Goal: Task Accomplishment & Management: Manage account settings

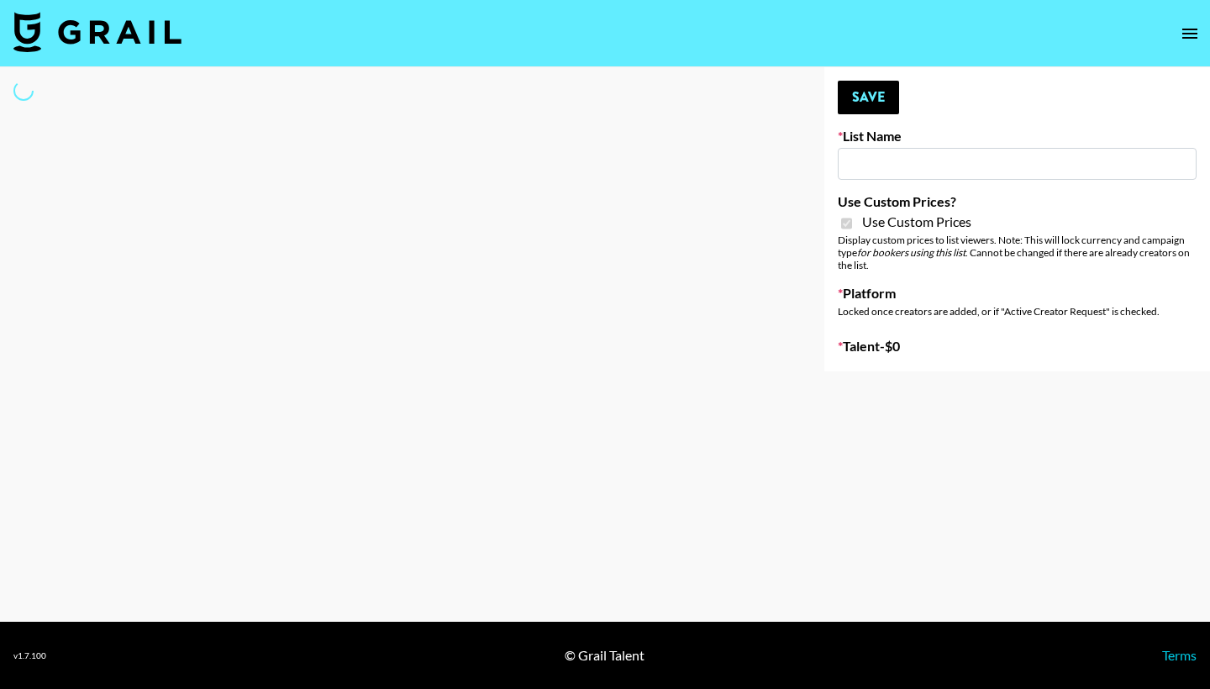
type input "Laifen (IG)"
checkbox input "true"
select select "Brand"
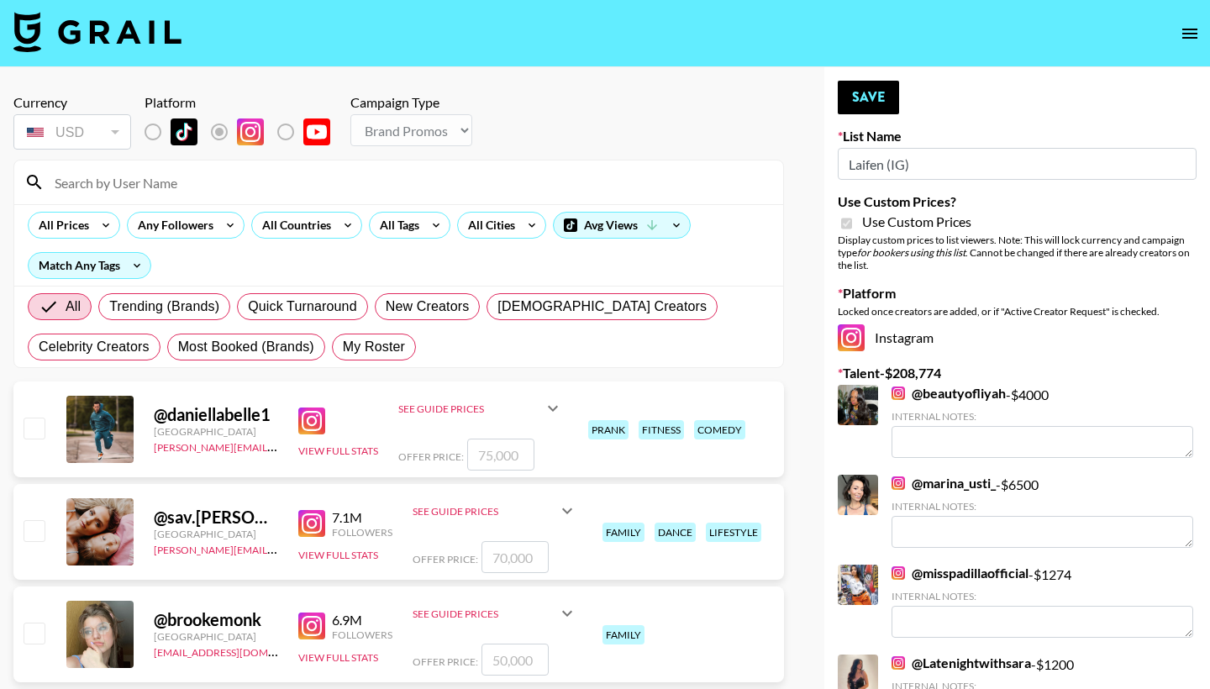
click at [297, 197] on div at bounding box center [398, 182] width 769 height 44
click at [297, 183] on input at bounding box center [409, 182] width 728 height 27
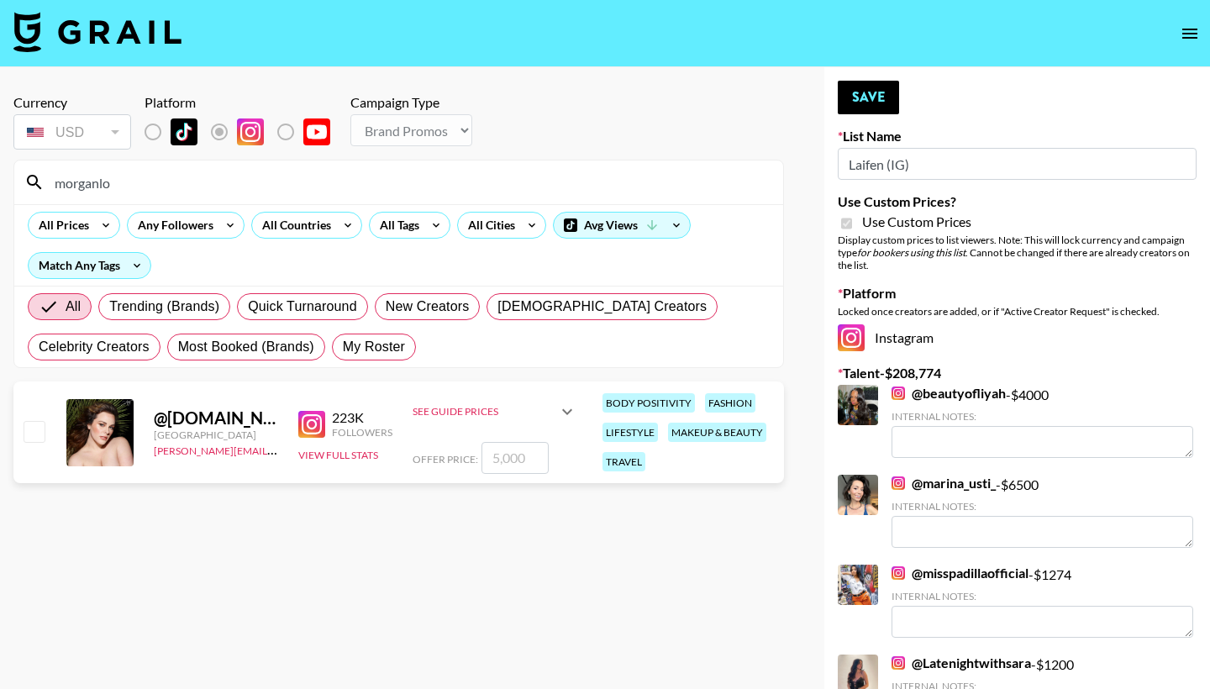
type input "morganlo"
click at [25, 436] on input "checkbox" at bounding box center [34, 431] width 20 height 20
checkbox input "true"
type input "5000"
drag, startPoint x: 161, startPoint y: 190, endPoint x: 38, endPoint y: 163, distance: 126.4
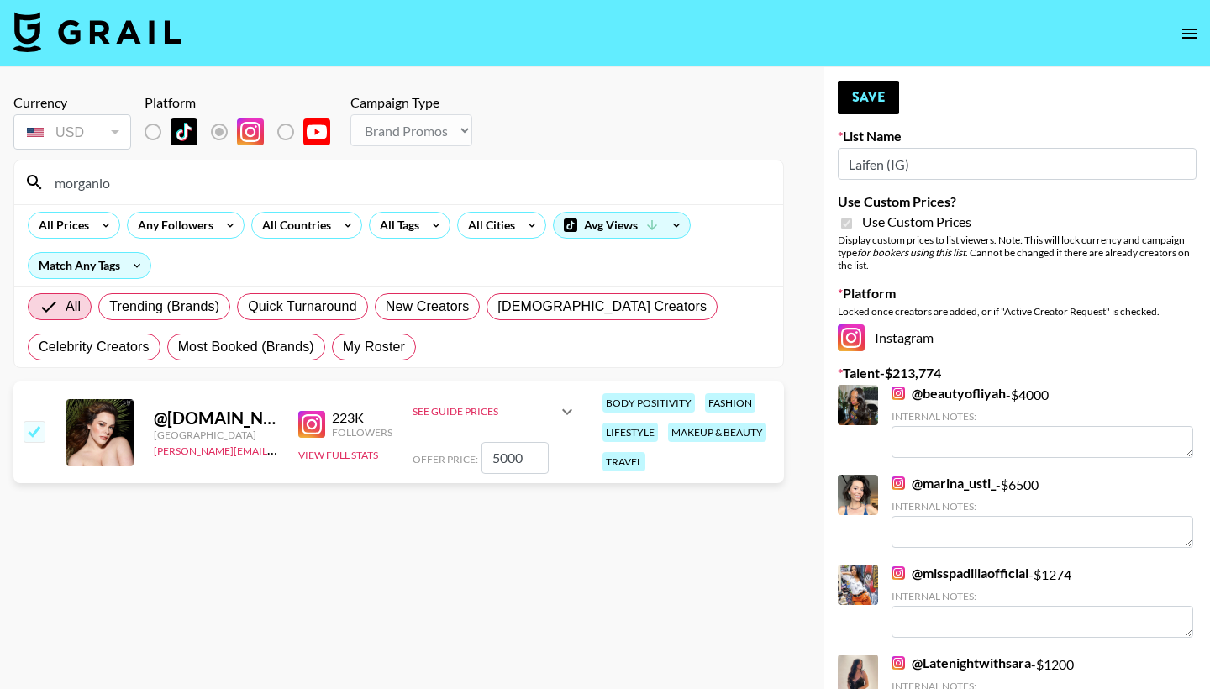
click at [38, 163] on div "morganlo" at bounding box center [398, 182] width 769 height 44
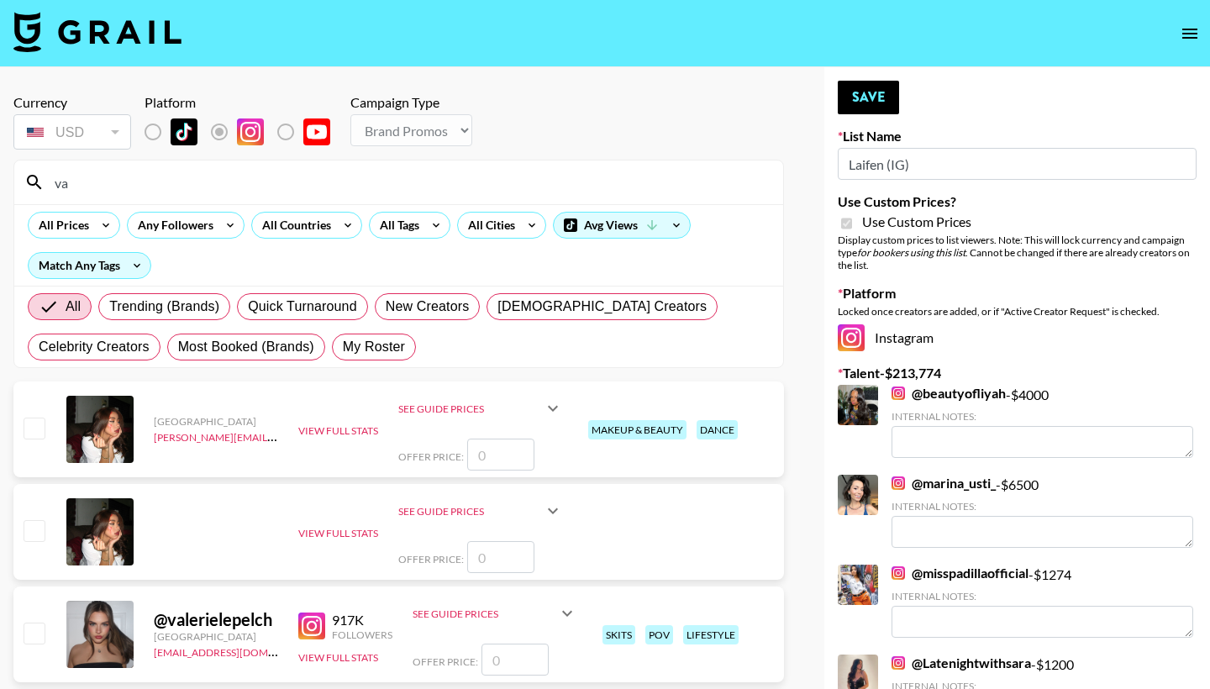
type input "v"
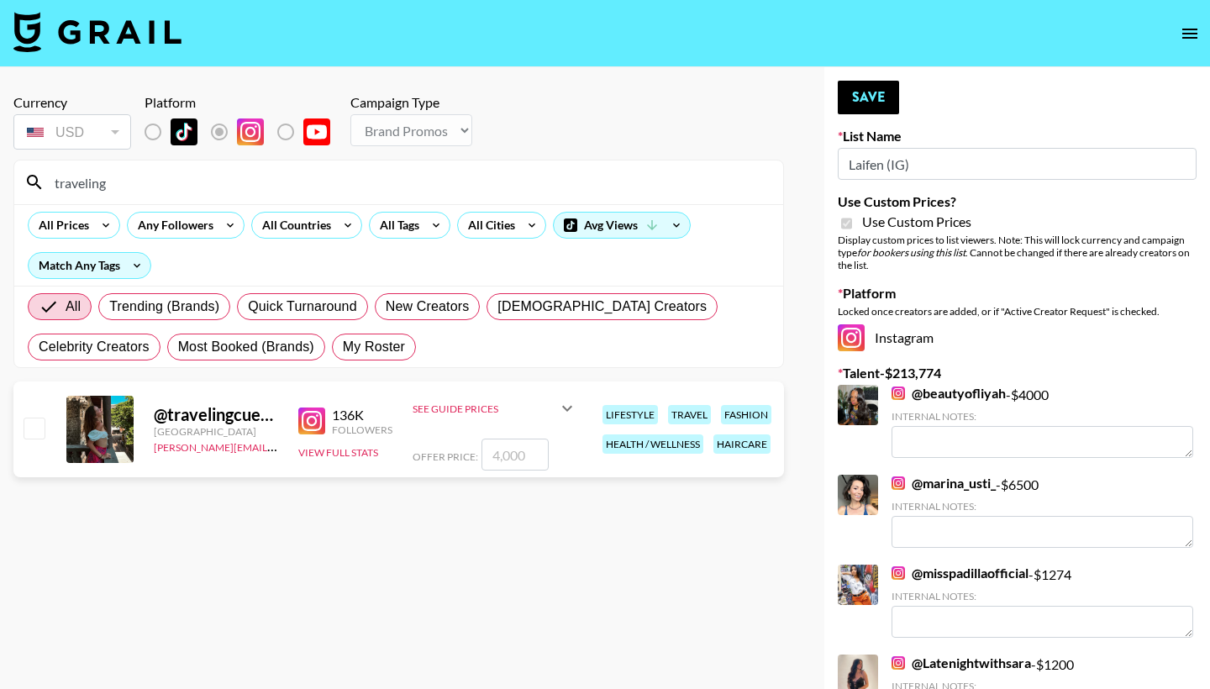
type input "traveling"
click at [32, 426] on input "checkbox" at bounding box center [34, 427] width 20 height 20
checkbox input "true"
click at [946, 387] on link "@ beautyofliyah" at bounding box center [948, 393] width 114 height 17
click at [501, 454] on input "4000" at bounding box center [514, 454] width 67 height 32
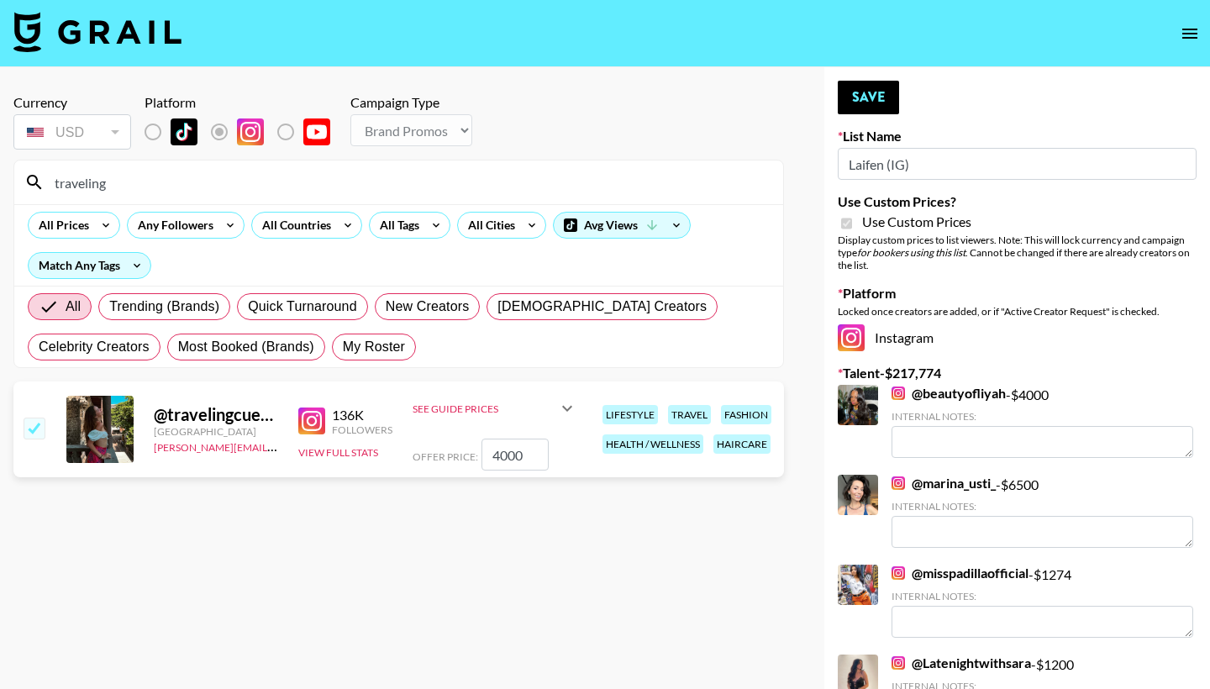
type input "400"
checkbox input "false"
checkbox input "true"
type input "5"
checkbox input "false"
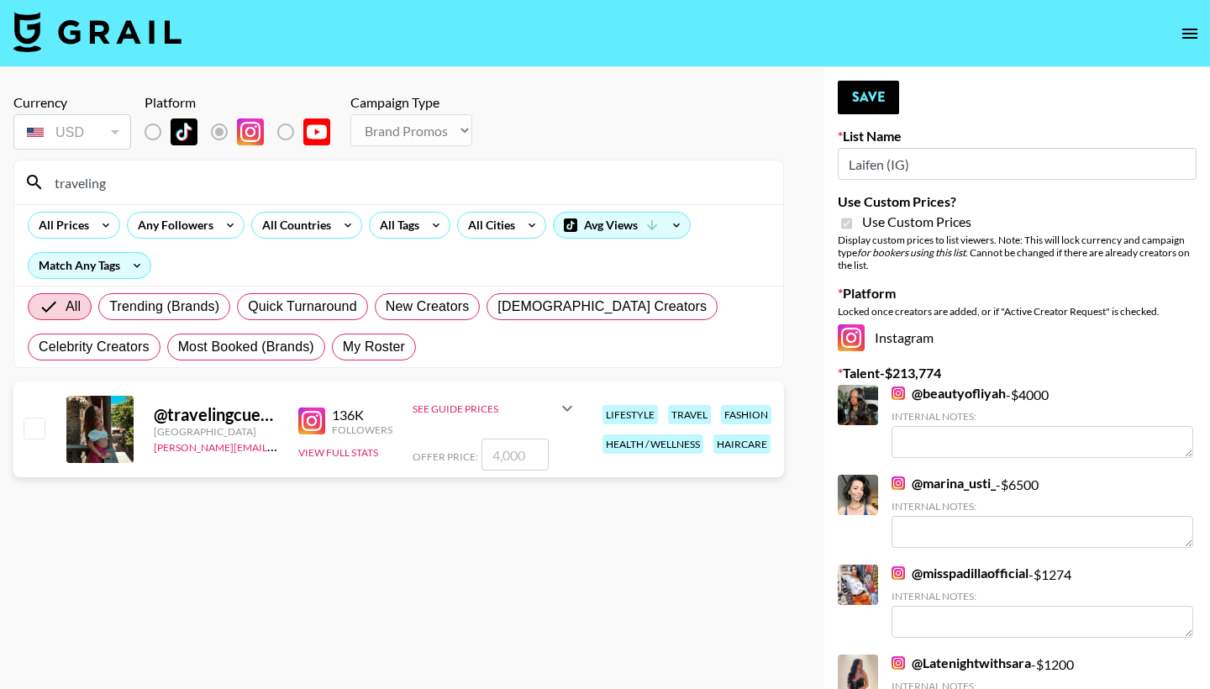
checkbox input "true"
type input "3500"
click at [865, 101] on button "Save" at bounding box center [867, 98] width 61 height 34
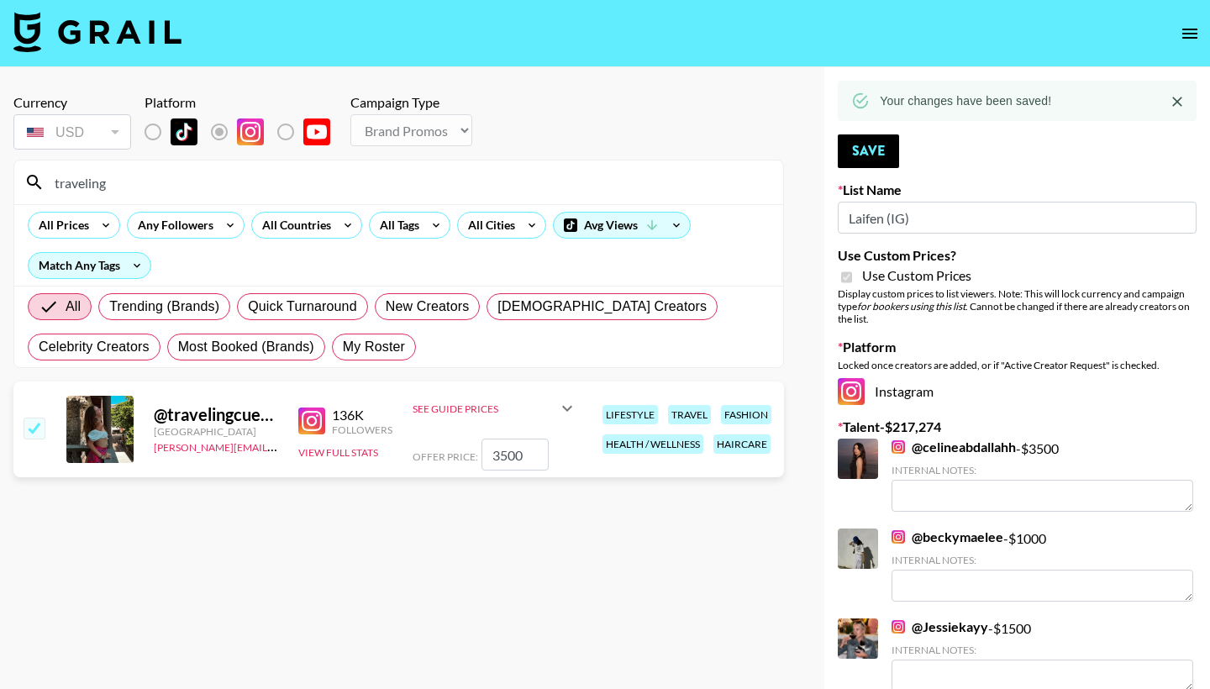
drag, startPoint x: 142, startPoint y: 175, endPoint x: 147, endPoint y: 183, distance: 9.8
click at [147, 183] on input "traveling" at bounding box center [409, 182] width 728 height 27
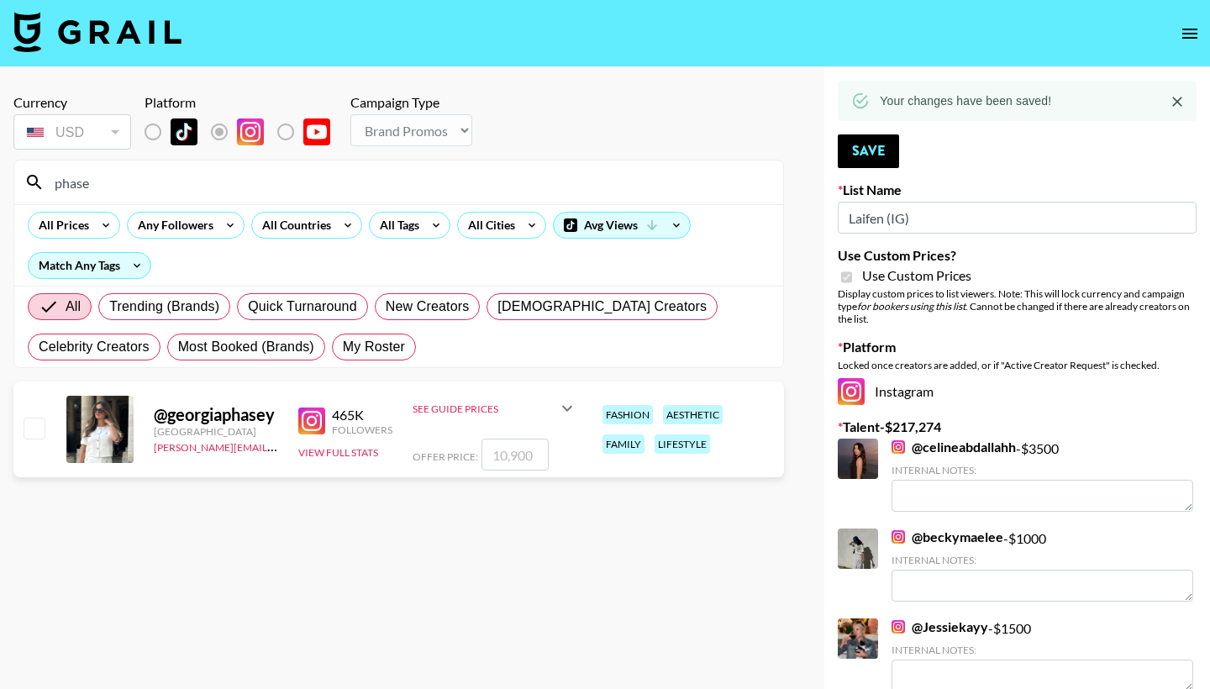
type input "phase"
click at [37, 423] on input "checkbox" at bounding box center [34, 427] width 20 height 20
checkbox input "true"
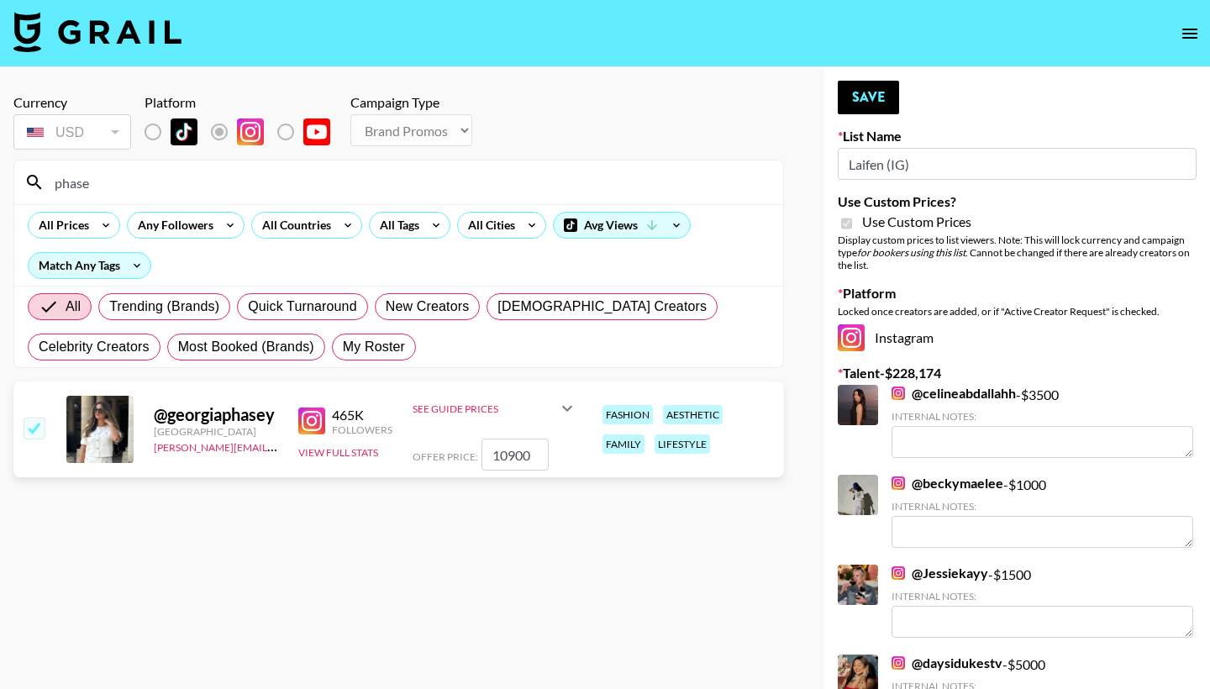
drag, startPoint x: 492, startPoint y: 459, endPoint x: 549, endPoint y: 460, distance: 57.1
click at [549, 460] on div "Offer Price: 10900" at bounding box center [494, 454] width 165 height 32
type input "1"
checkbox input "false"
checkbox input "true"
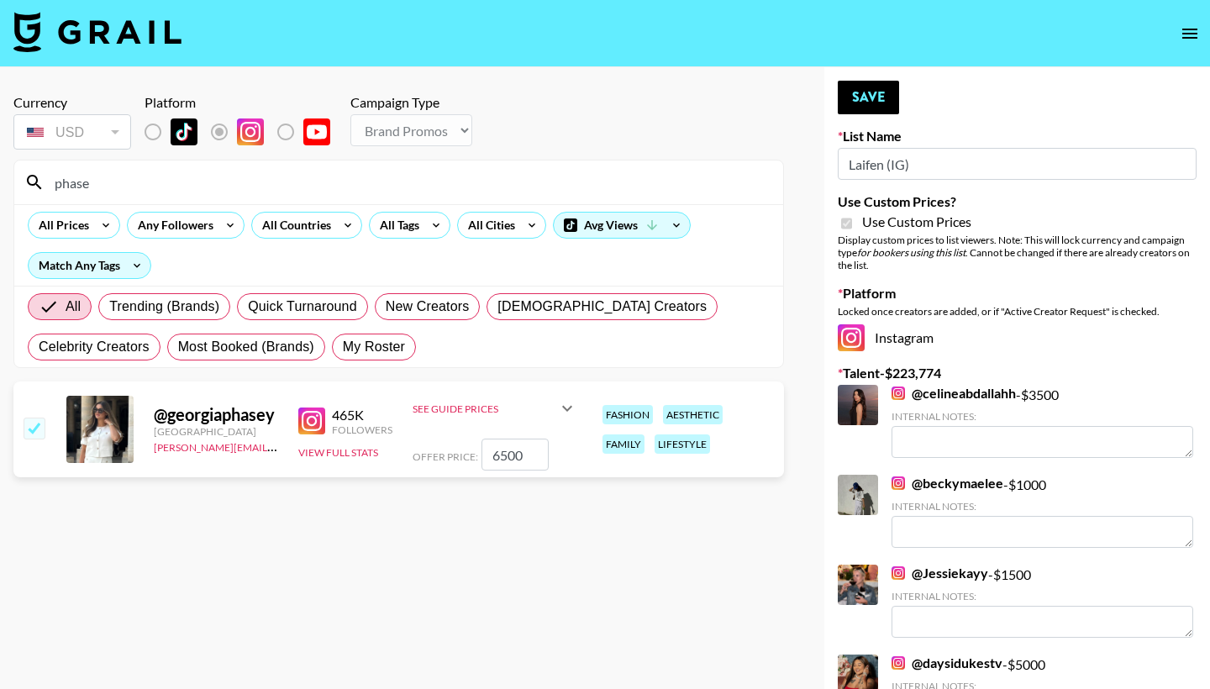
click at [502, 461] on input "6500" at bounding box center [514, 454] width 67 height 32
type input "600"
checkbox input "false"
checkbox input "true"
click at [958, 660] on link "@ daysidukestv" at bounding box center [946, 662] width 111 height 17
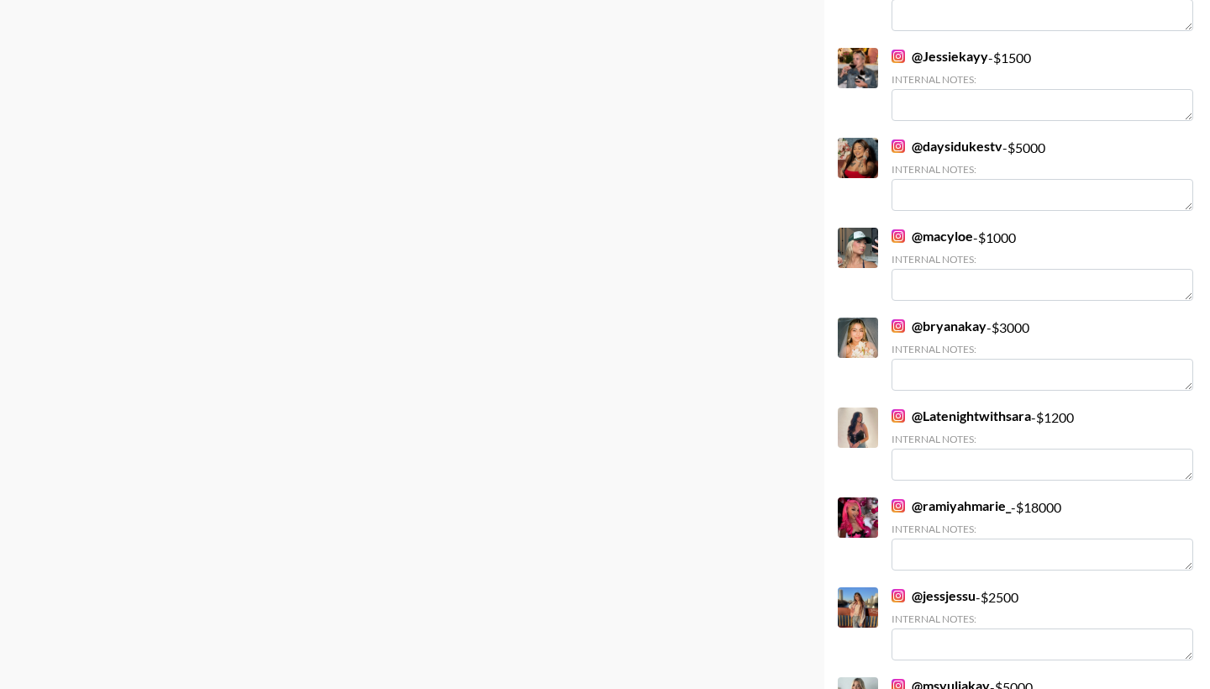
scroll to position [882, 0]
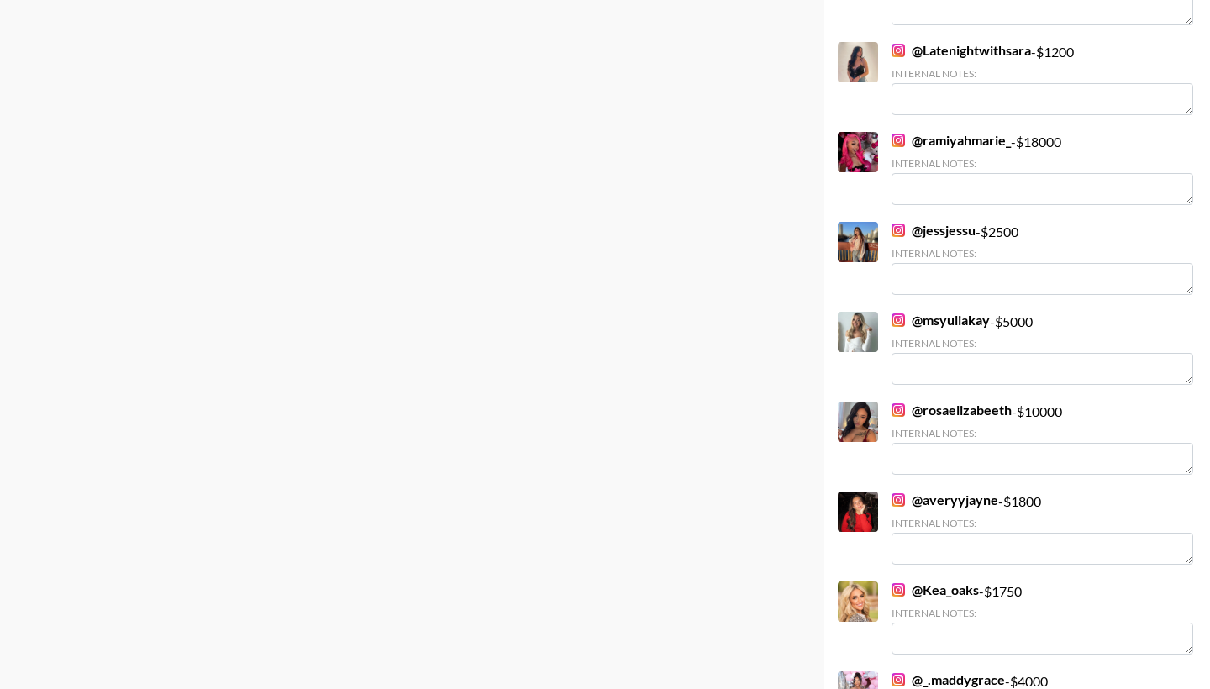
click at [921, 411] on link "@ rosaelizabeeth" at bounding box center [951, 410] width 120 height 17
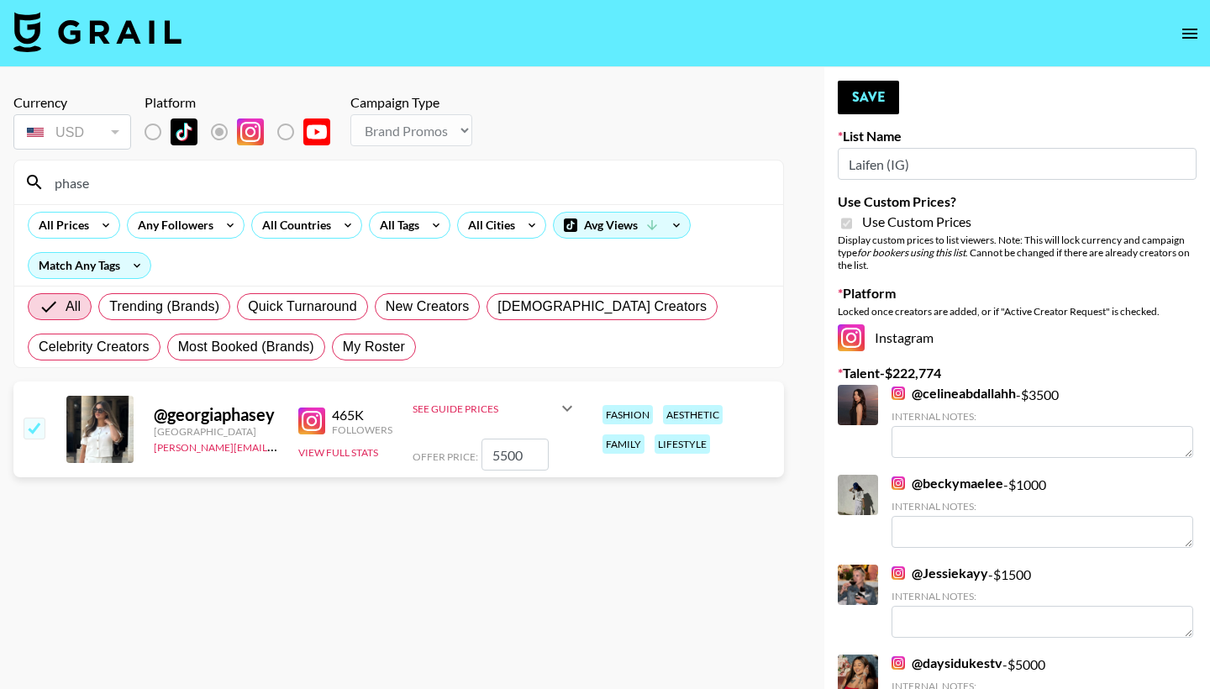
scroll to position [0, 0]
click at [497, 456] on input "5500" at bounding box center [514, 454] width 67 height 32
type input "6000"
click at [858, 104] on button "Save" at bounding box center [867, 98] width 61 height 34
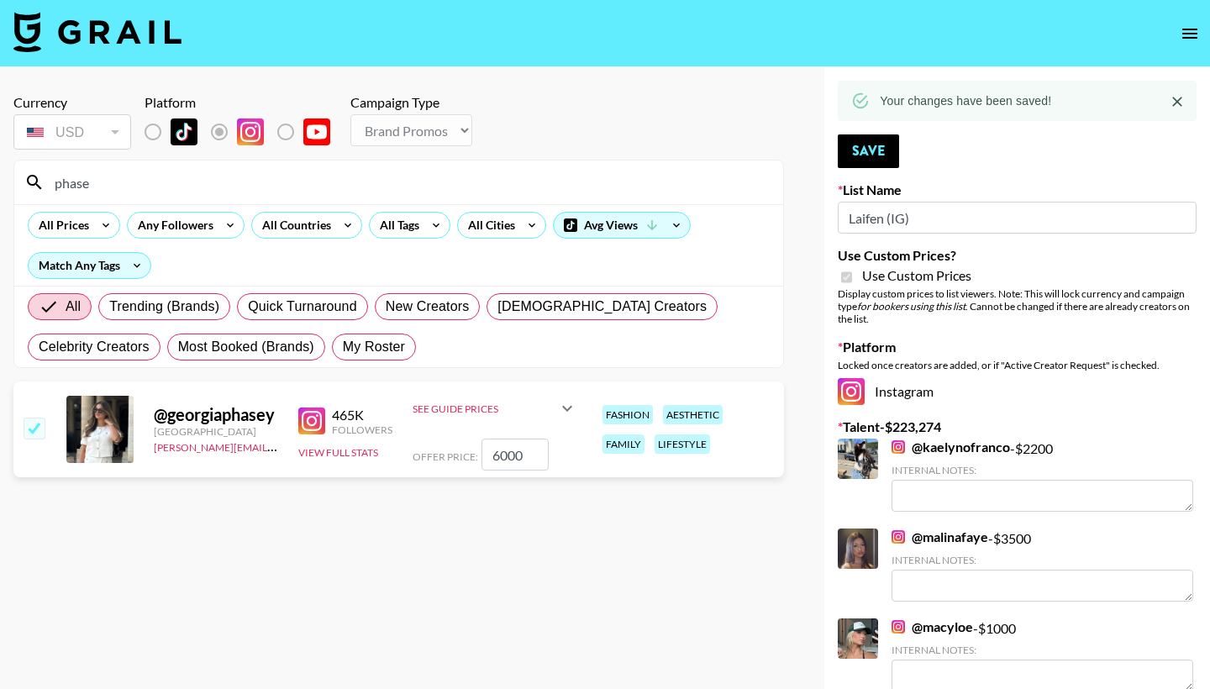
drag, startPoint x: 137, startPoint y: 181, endPoint x: 44, endPoint y: 179, distance: 93.3
click at [44, 179] on div "phase" at bounding box center [398, 182] width 769 height 44
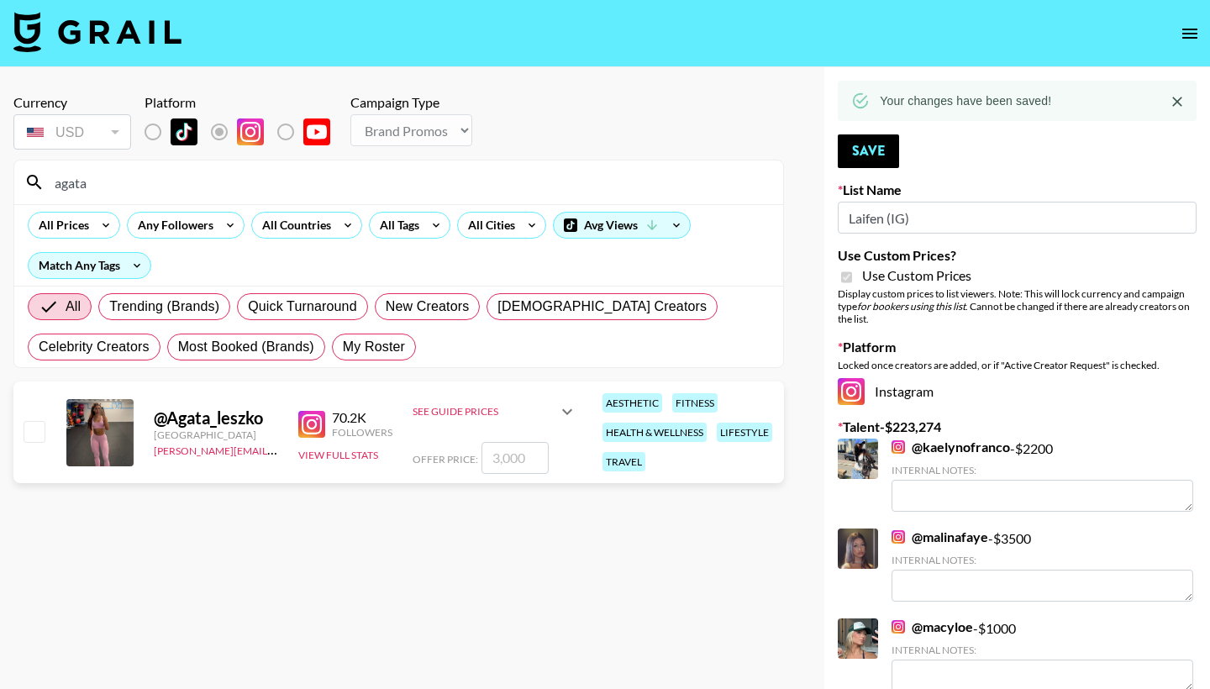
type input "agata"
click at [37, 427] on input "checkbox" at bounding box center [34, 431] width 20 height 20
checkbox input "true"
type input "3000"
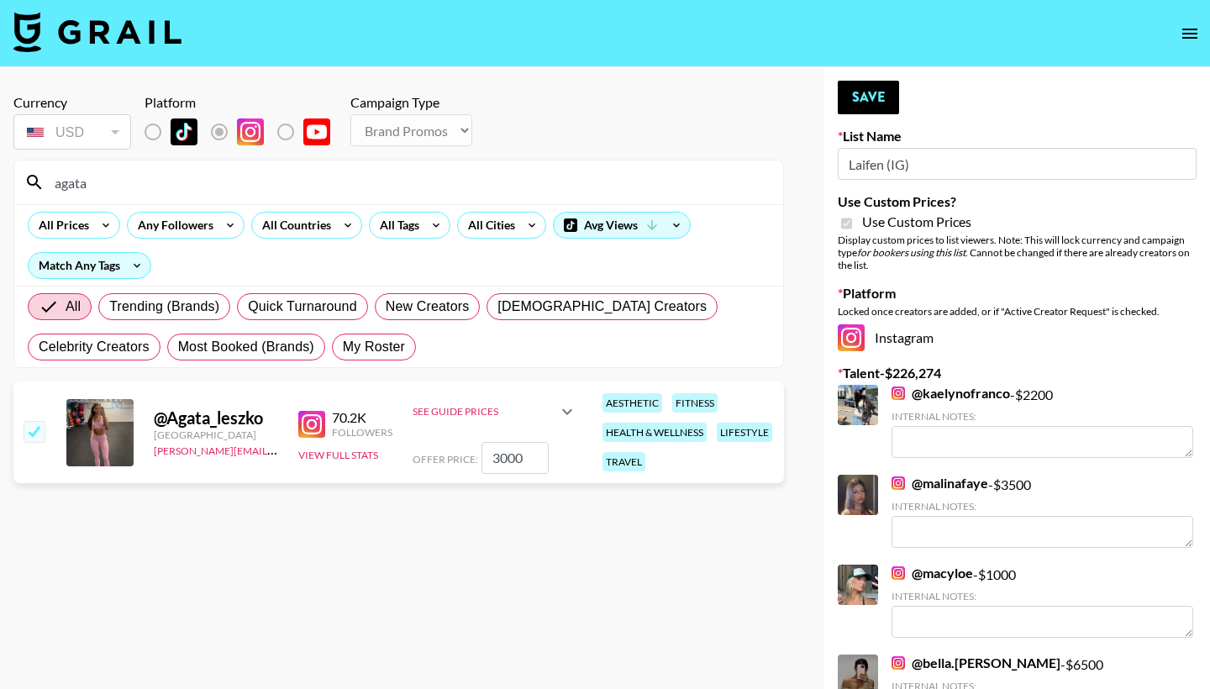
click at [494, 463] on input "3000" at bounding box center [514, 458] width 67 height 32
checkbox input "false"
checkbox input "true"
type input "2000"
click at [873, 96] on button "Save" at bounding box center [867, 98] width 61 height 34
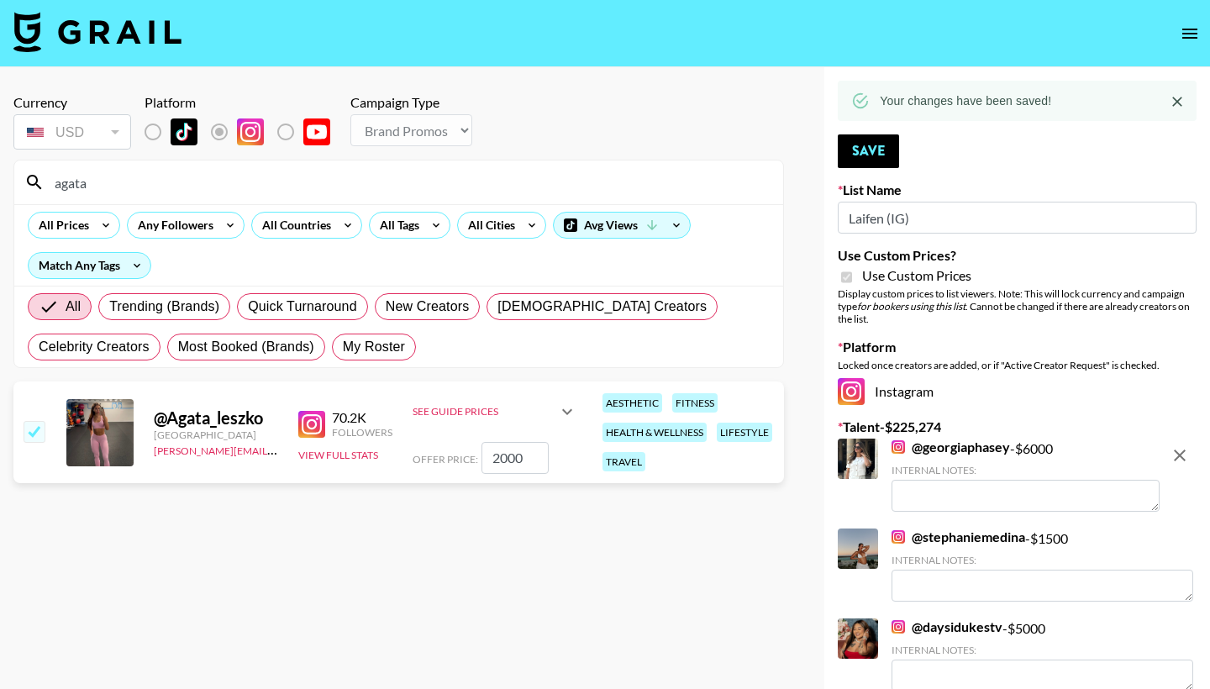
drag, startPoint x: 112, startPoint y: 179, endPoint x: 0, endPoint y: 167, distance: 112.3
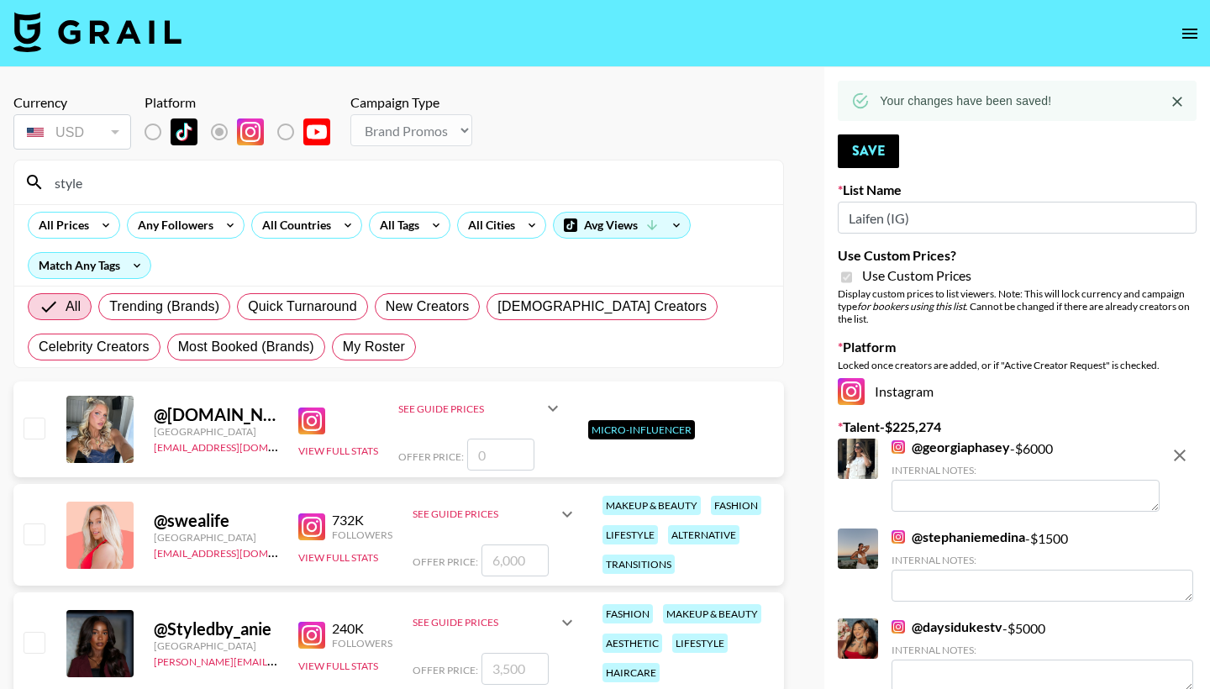
click at [34, 444] on div "@ acquired.style United States agreements@grail-talent.com View Full Stats See …" at bounding box center [398, 429] width 770 height 96
click at [166, 187] on input "style" at bounding box center [409, 182] width 728 height 27
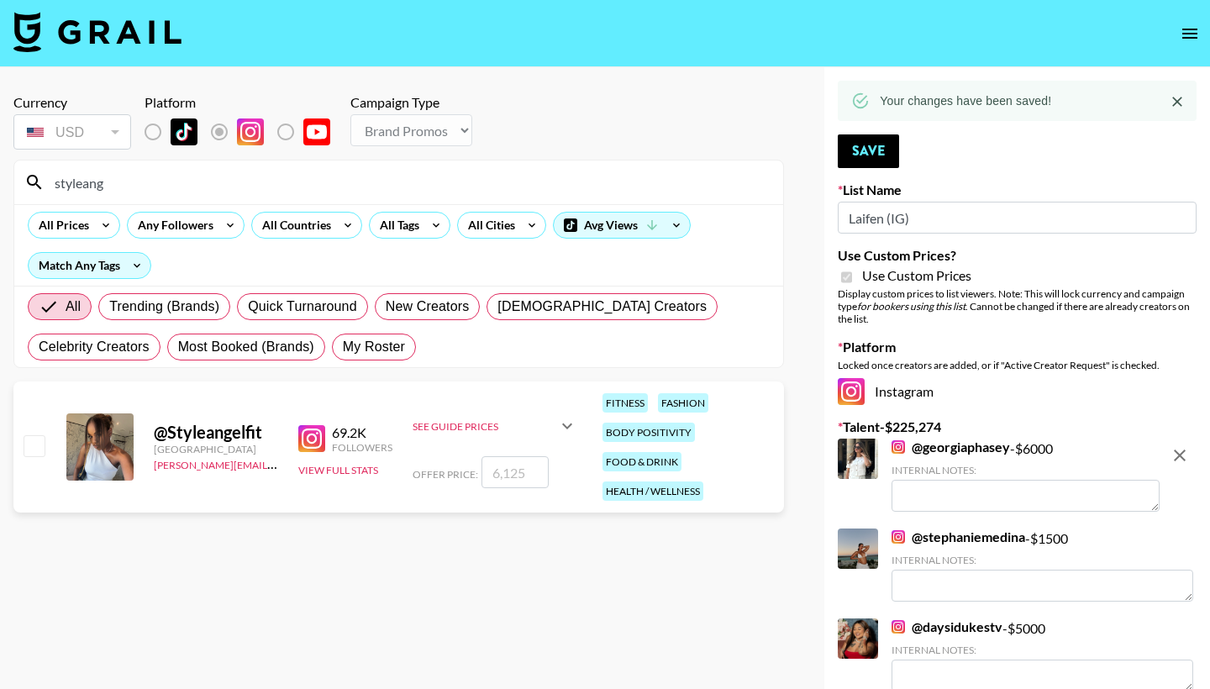
type input "styleang"
click at [42, 446] on input "checkbox" at bounding box center [34, 445] width 20 height 20
checkbox input "true"
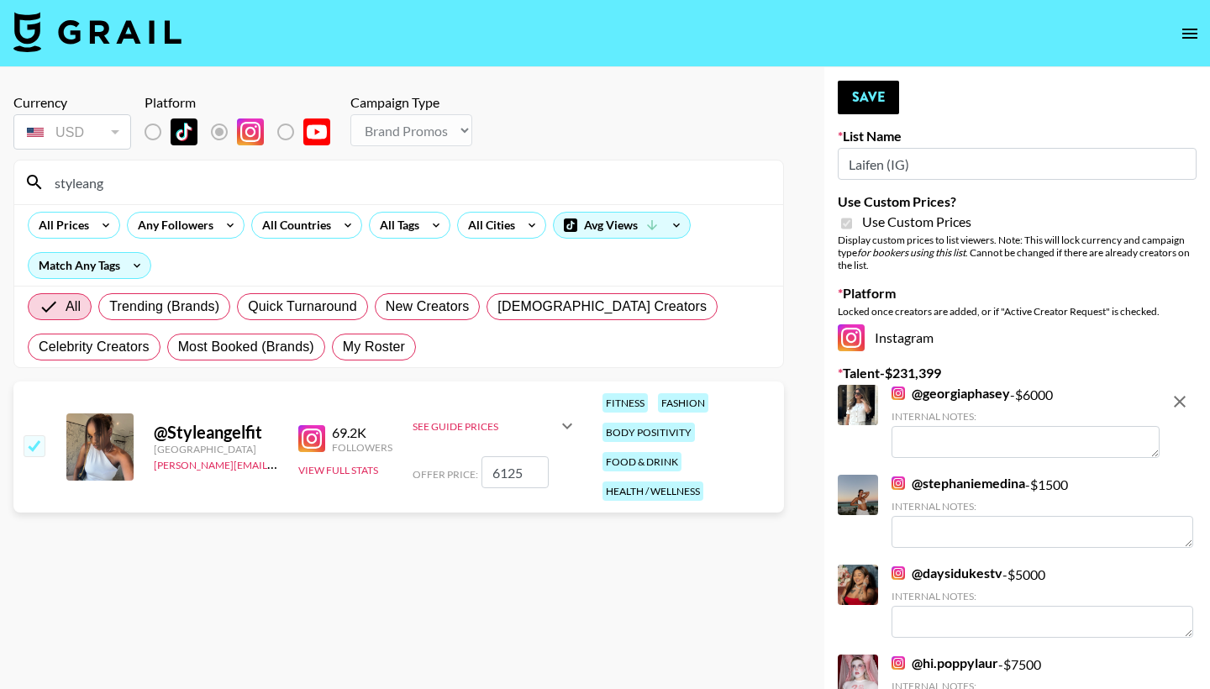
click at [498, 474] on input "6125" at bounding box center [514, 472] width 67 height 32
type input "2000"
click at [870, 90] on button "Save" at bounding box center [867, 98] width 61 height 34
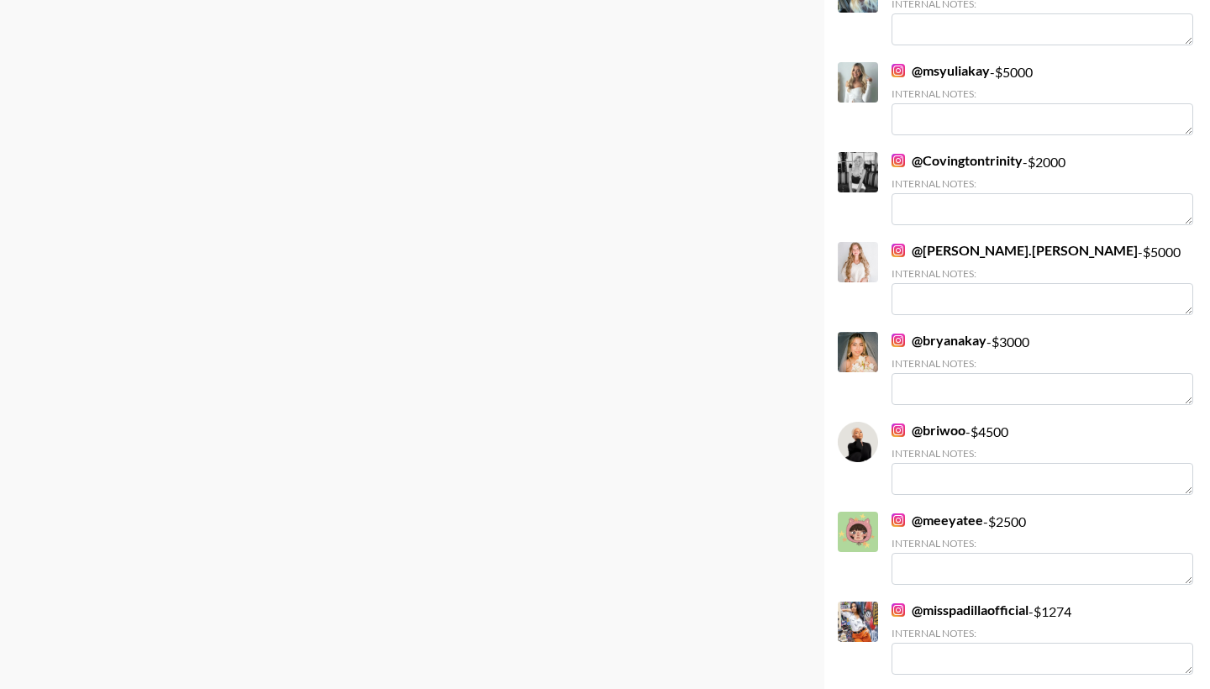
scroll to position [4776, 0]
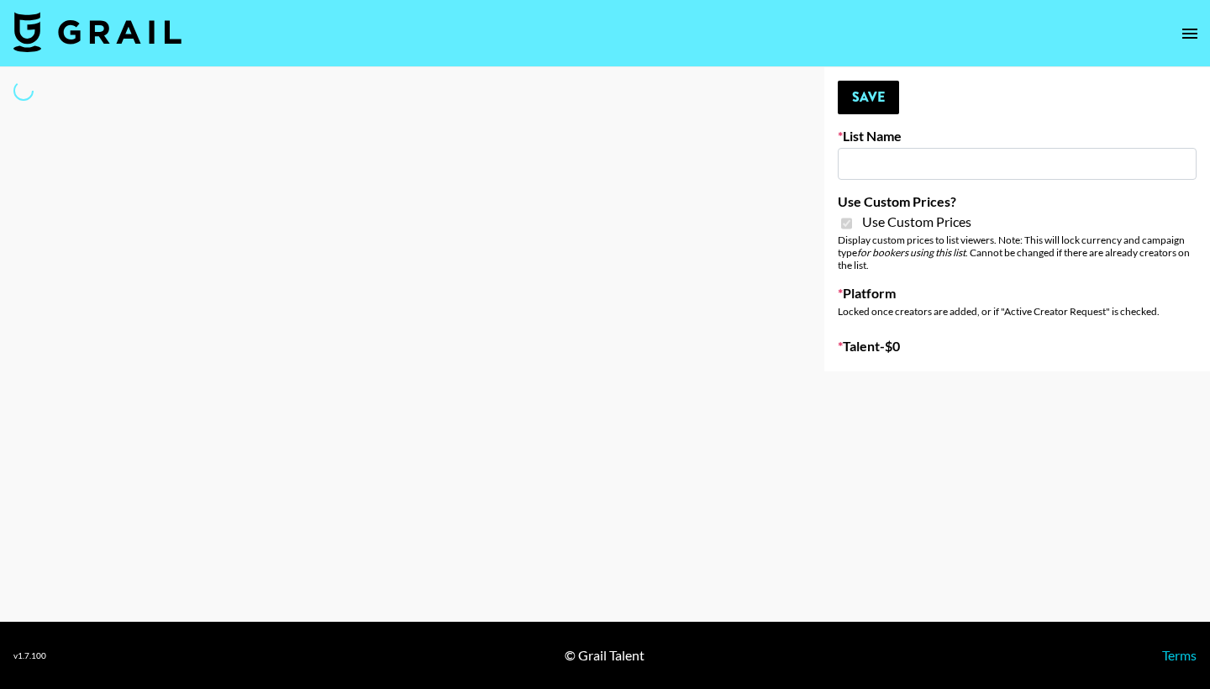
type input "[PERSON_NAME] (IG)"
checkbox input "true"
select select "Song"
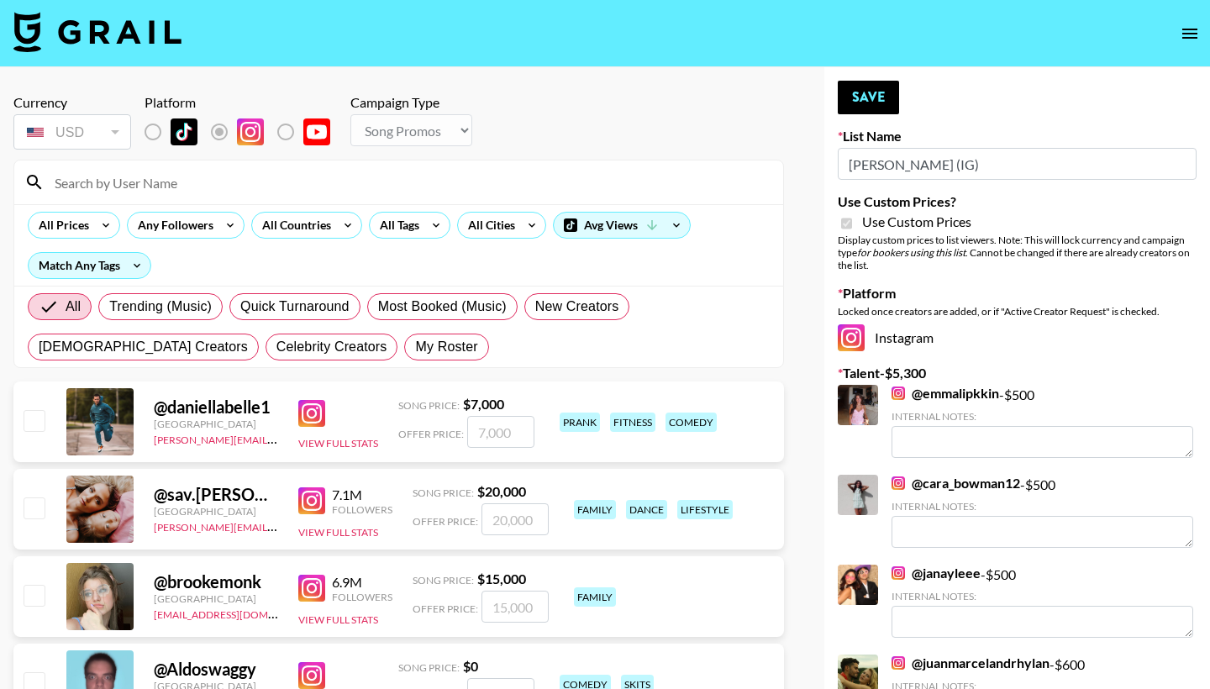
click at [348, 180] on input at bounding box center [409, 182] width 728 height 27
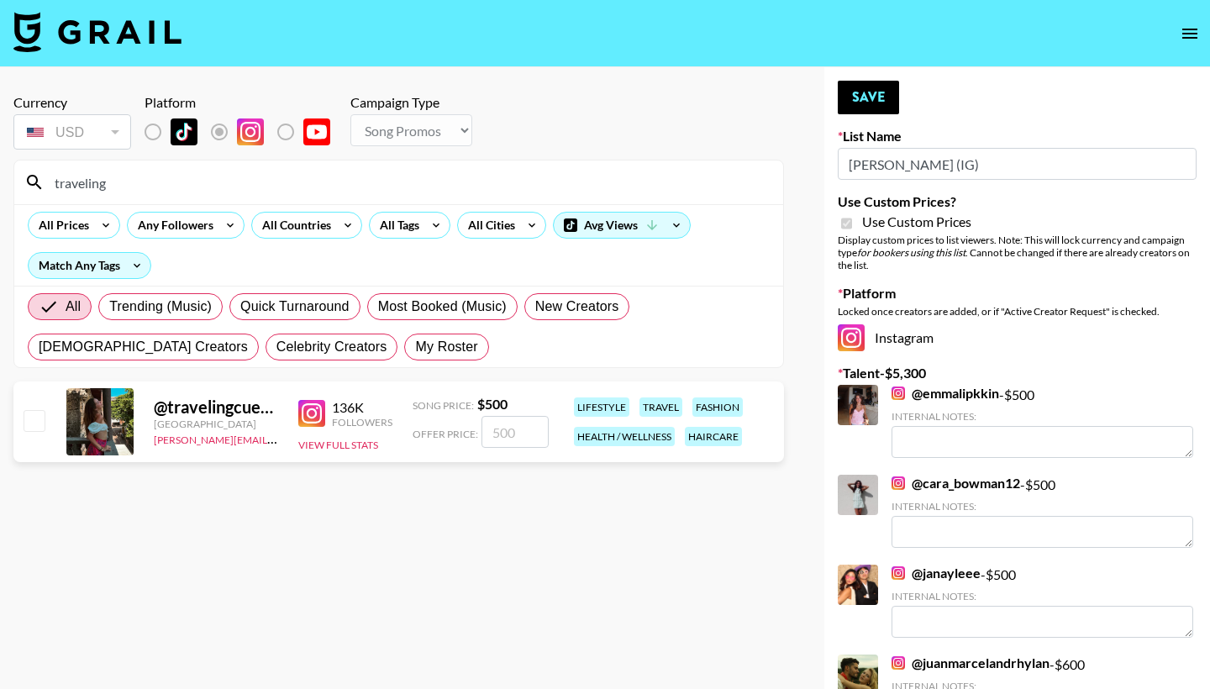
drag, startPoint x: 110, startPoint y: 185, endPoint x: 48, endPoint y: 182, distance: 62.2
click at [48, 182] on input "traveling" at bounding box center [409, 182] width 728 height 27
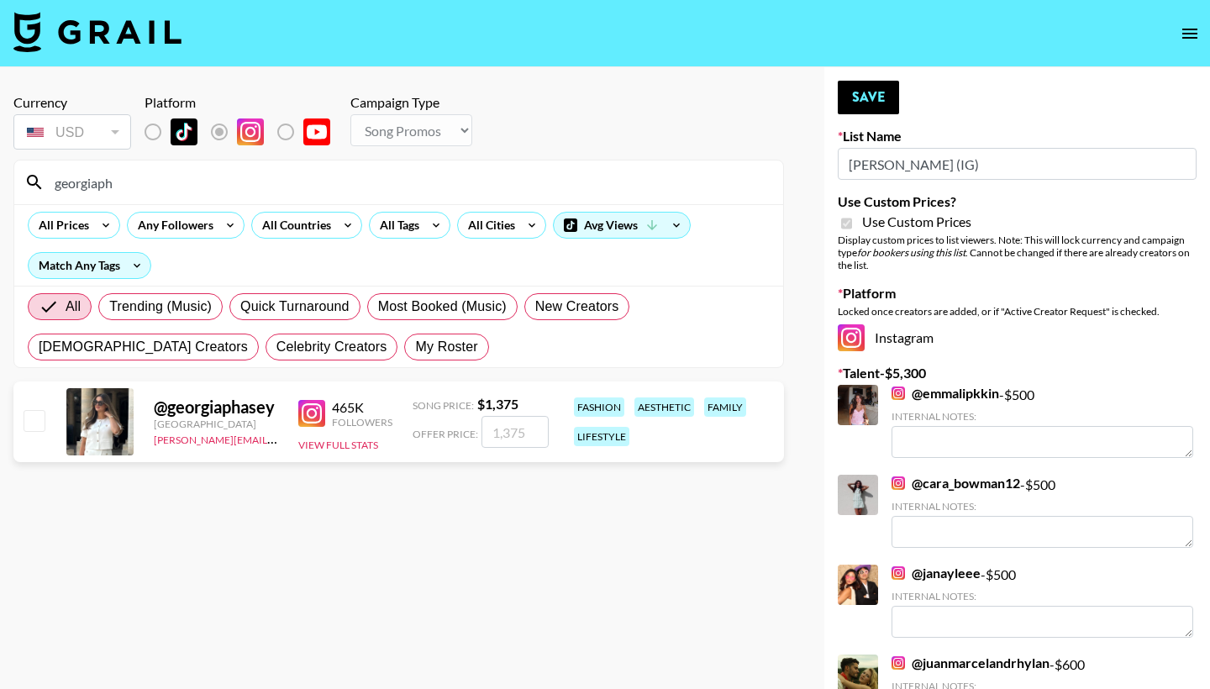
type input "georgiaph"
click at [26, 425] on input "checkbox" at bounding box center [34, 420] width 20 height 20
checkbox input "true"
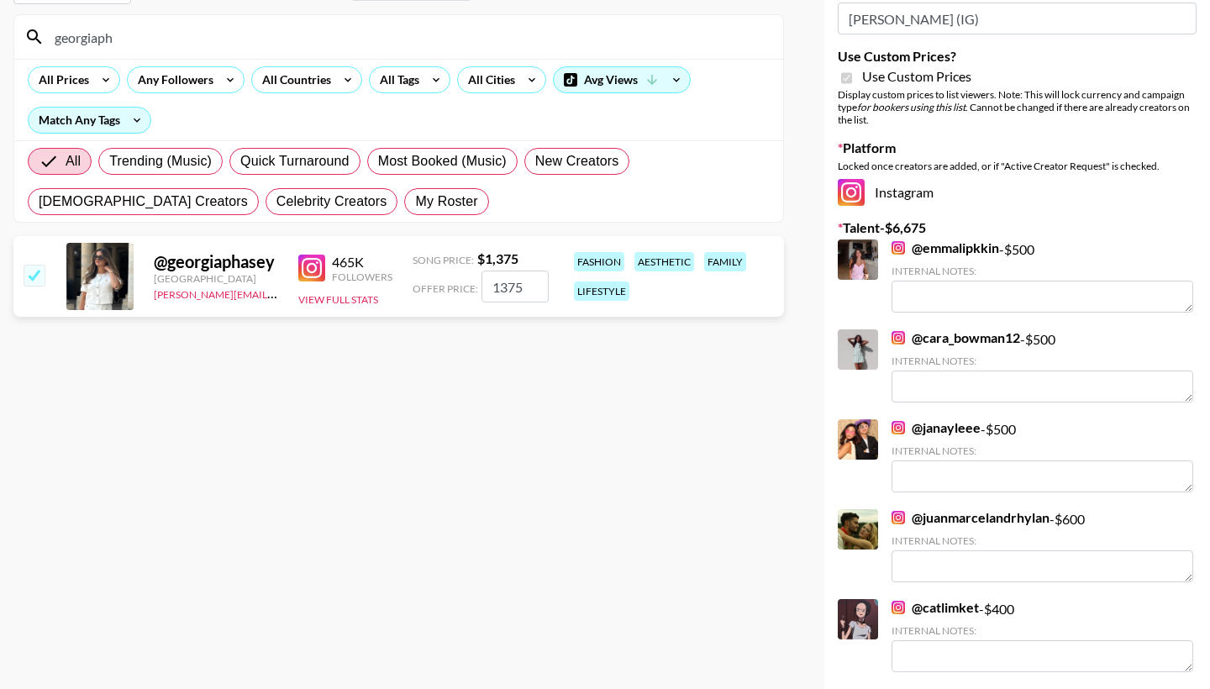
scroll to position [78, 0]
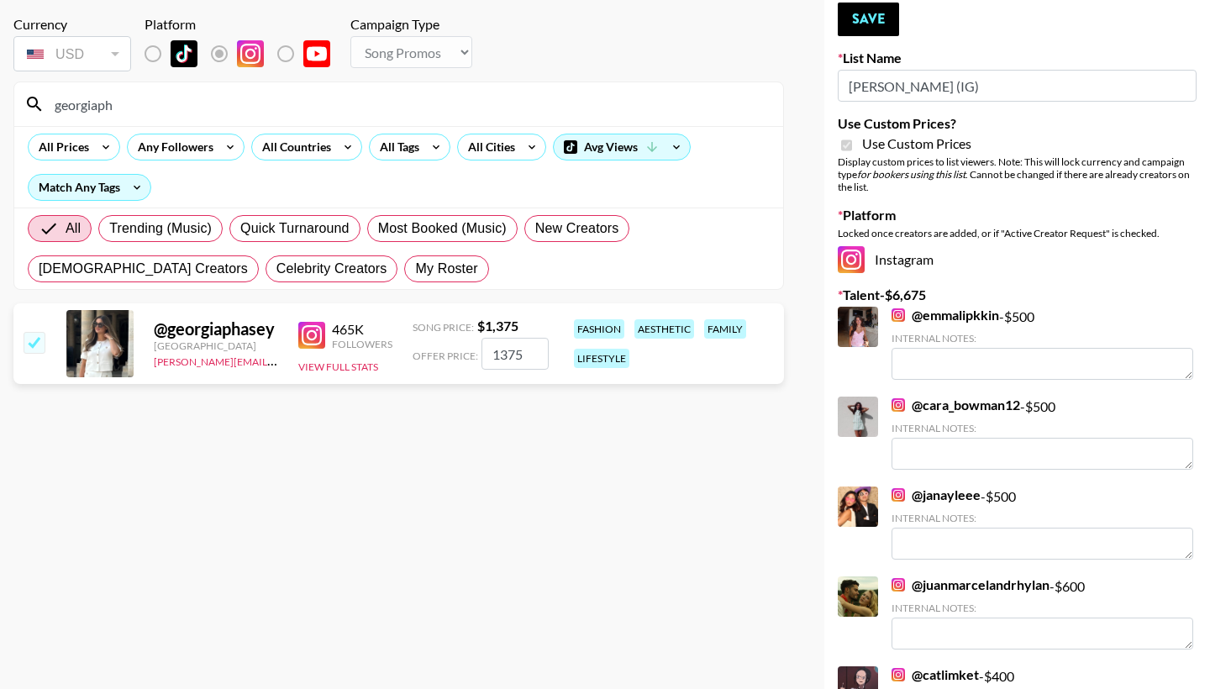
drag, startPoint x: 497, startPoint y: 352, endPoint x: 539, endPoint y: 349, distance: 42.1
click at [539, 351] on input "1375" at bounding box center [514, 354] width 67 height 32
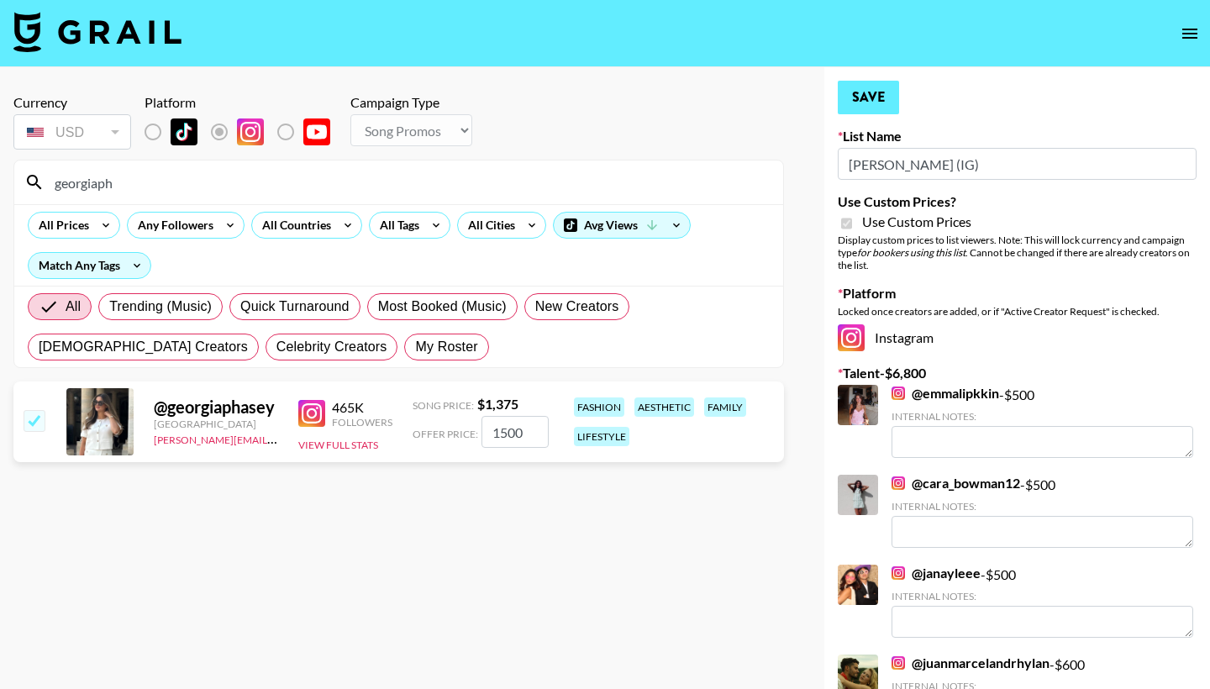
scroll to position [0, 0]
click at [873, 106] on button "Save" at bounding box center [867, 98] width 61 height 34
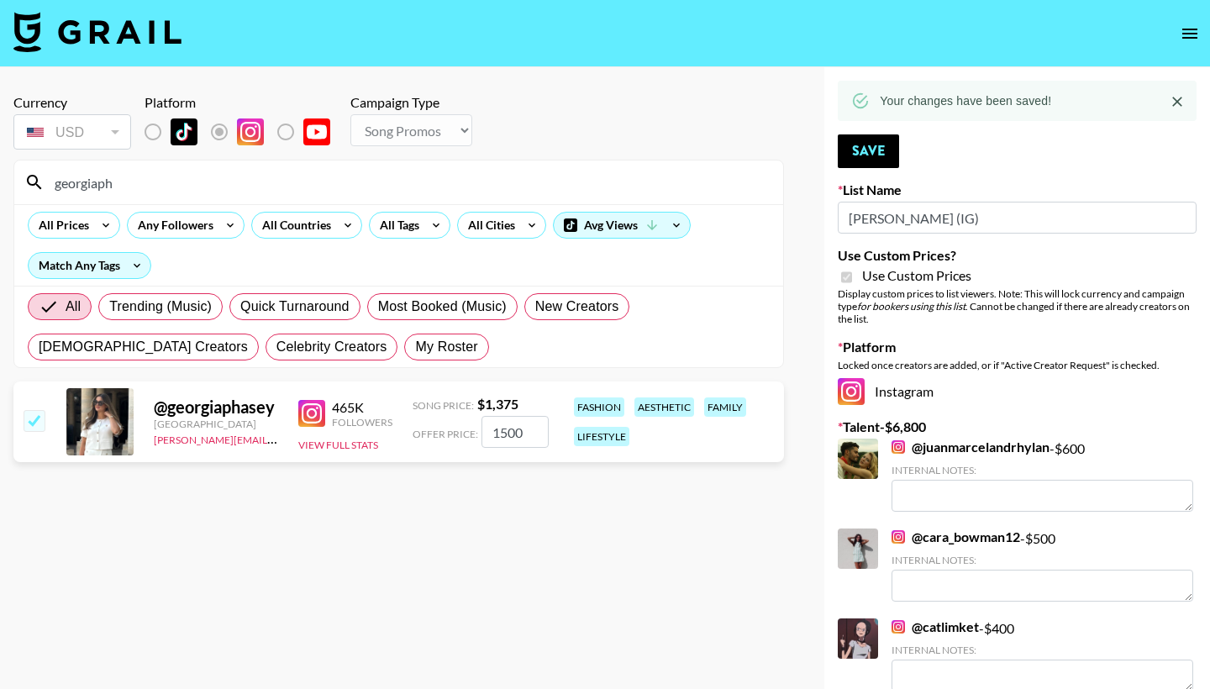
drag, startPoint x: 499, startPoint y: 434, endPoint x: 528, endPoint y: 434, distance: 28.6
click at [528, 434] on input "1500" at bounding box center [514, 432] width 67 height 32
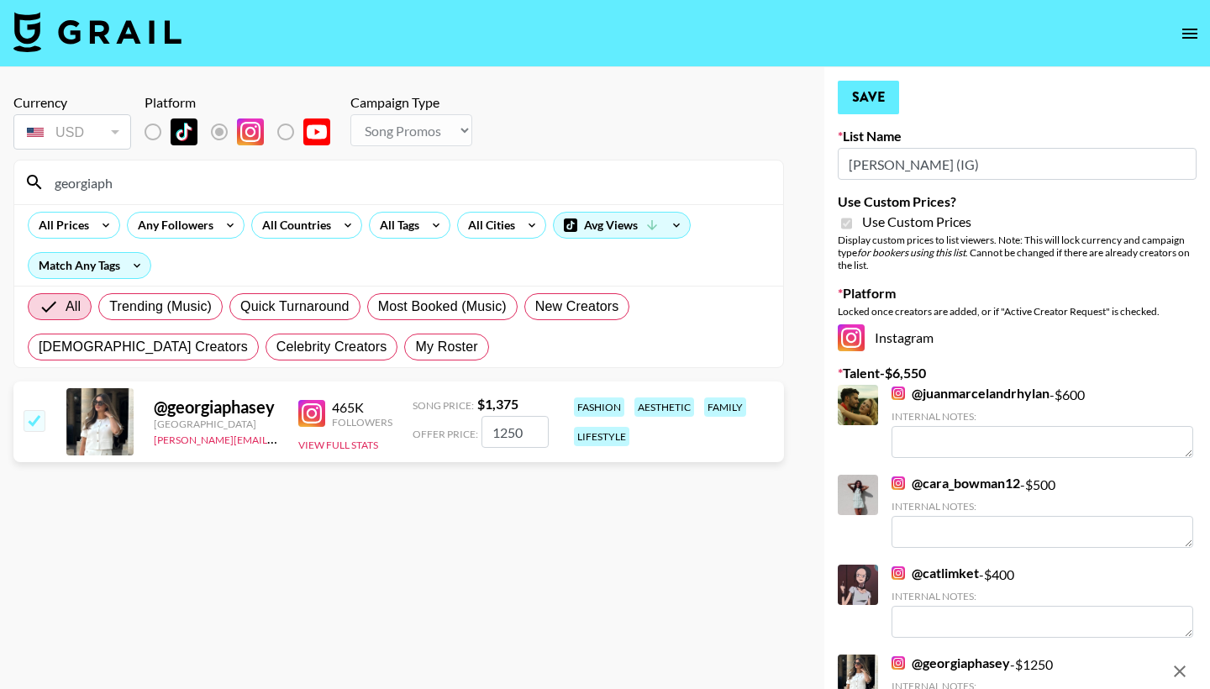
type input "1250"
click at [874, 95] on button "Save" at bounding box center [867, 98] width 61 height 34
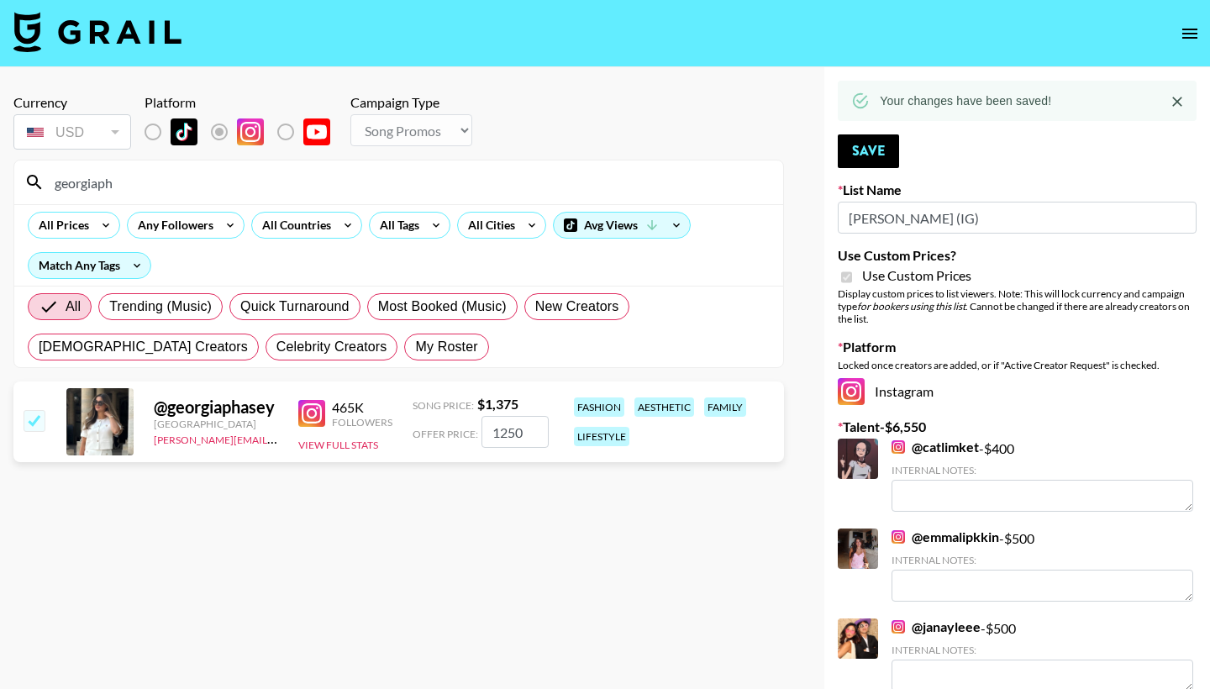
drag, startPoint x: 118, startPoint y: 189, endPoint x: 48, endPoint y: 179, distance: 71.3
click at [48, 179] on input "georgiaph" at bounding box center [409, 182] width 728 height 27
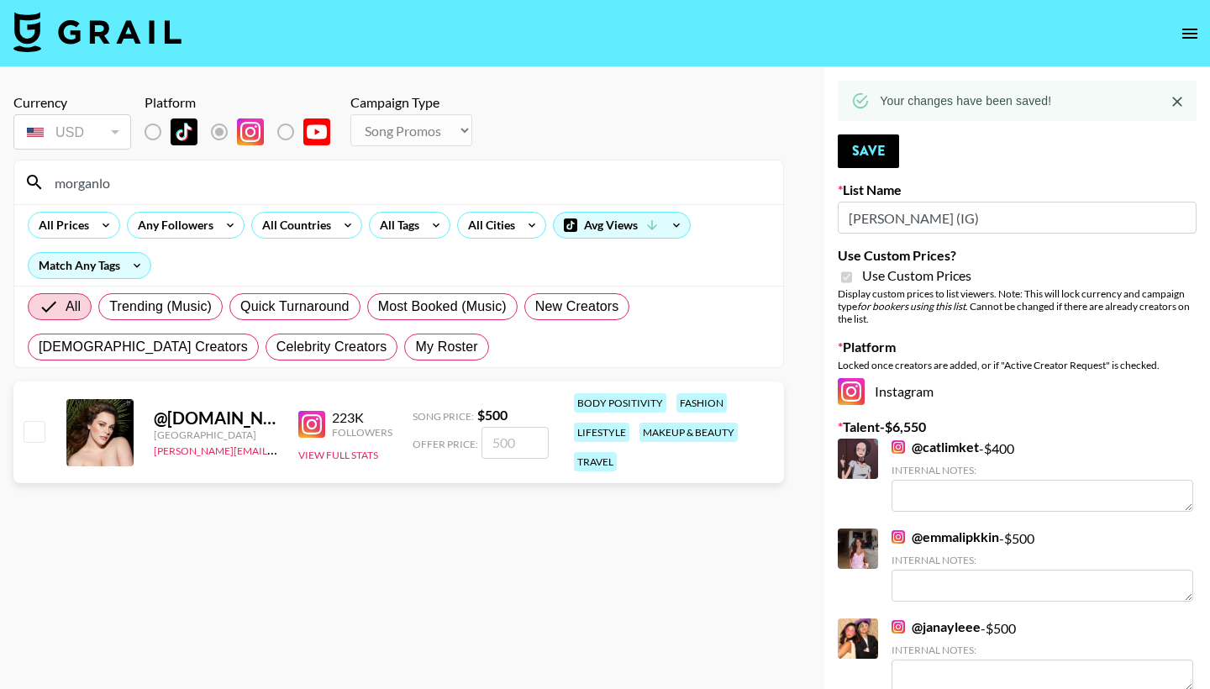
type input "morganlo"
click at [34, 433] on input "checkbox" at bounding box center [34, 431] width 20 height 20
checkbox input "true"
type input "500"
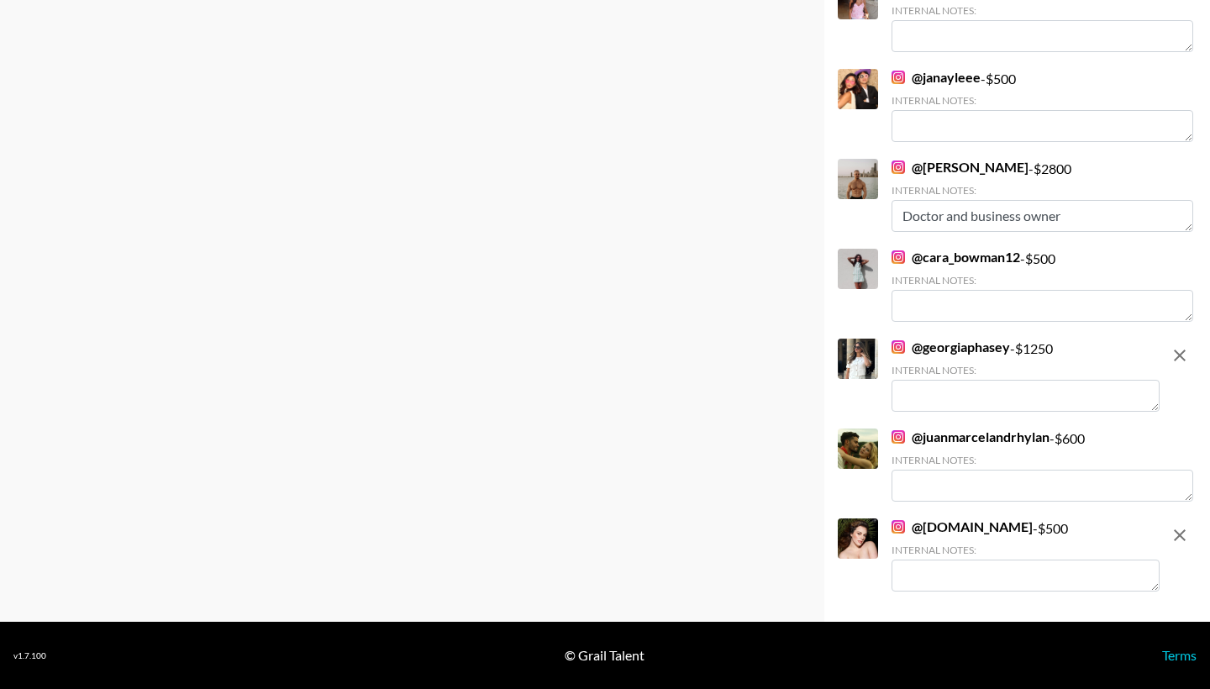
scroll to position [496, 0]
click at [928, 434] on link "@ juanmarcelandrhylan" at bounding box center [970, 436] width 158 height 17
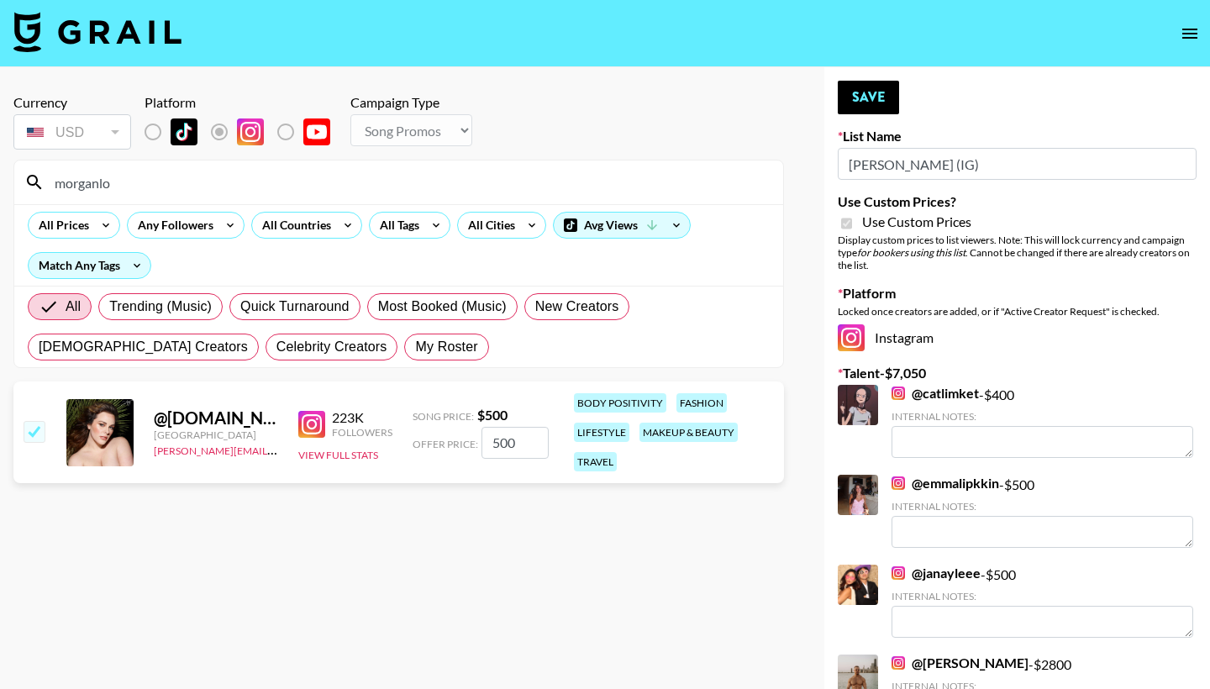
scroll to position [0, 0]
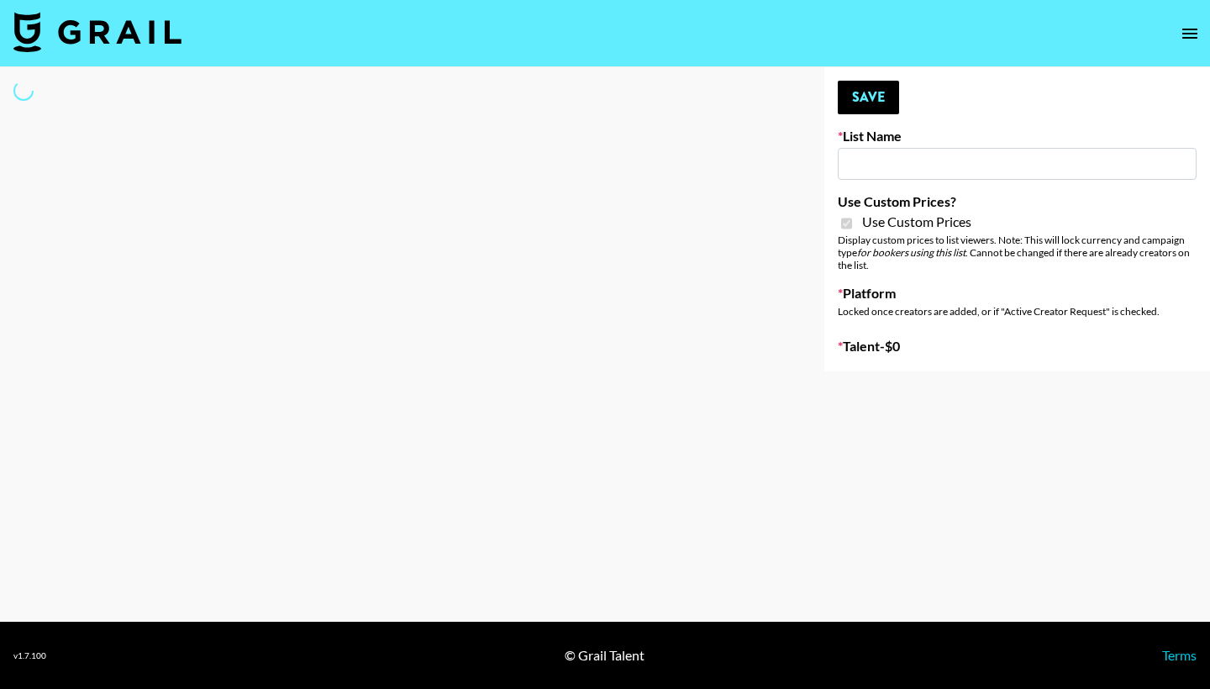
type input "Laifen (TikTok)"
checkbox input "true"
select select "Brand"
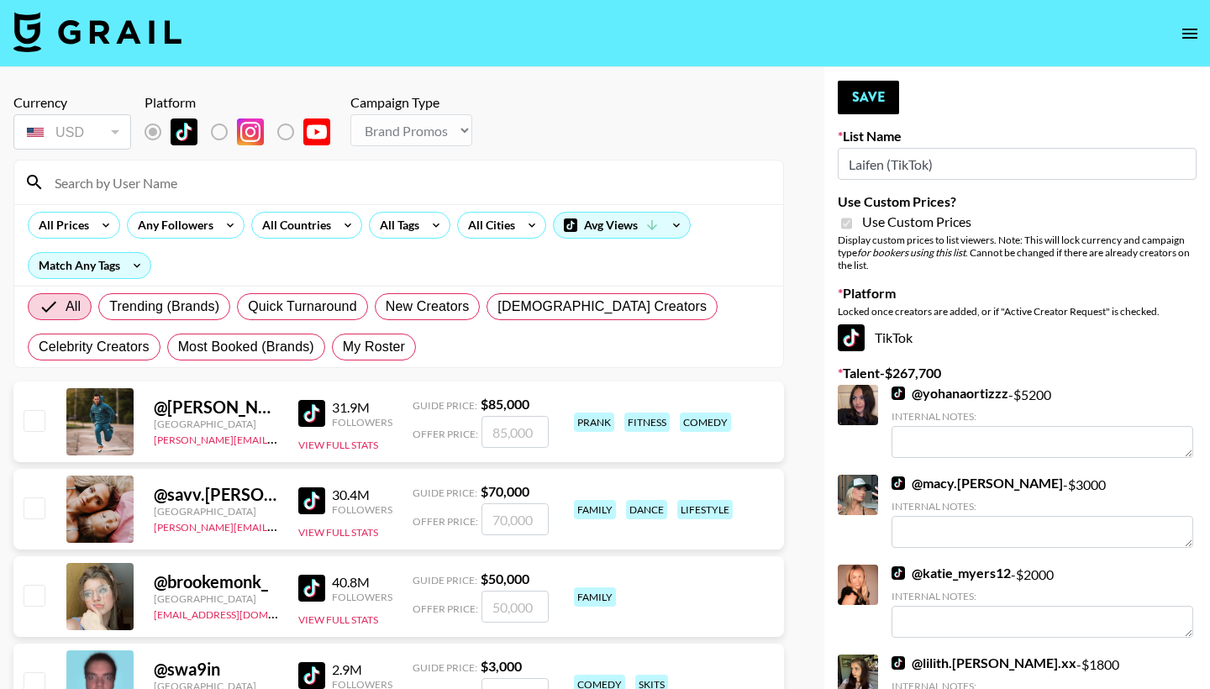
click at [288, 189] on input at bounding box center [409, 182] width 728 height 27
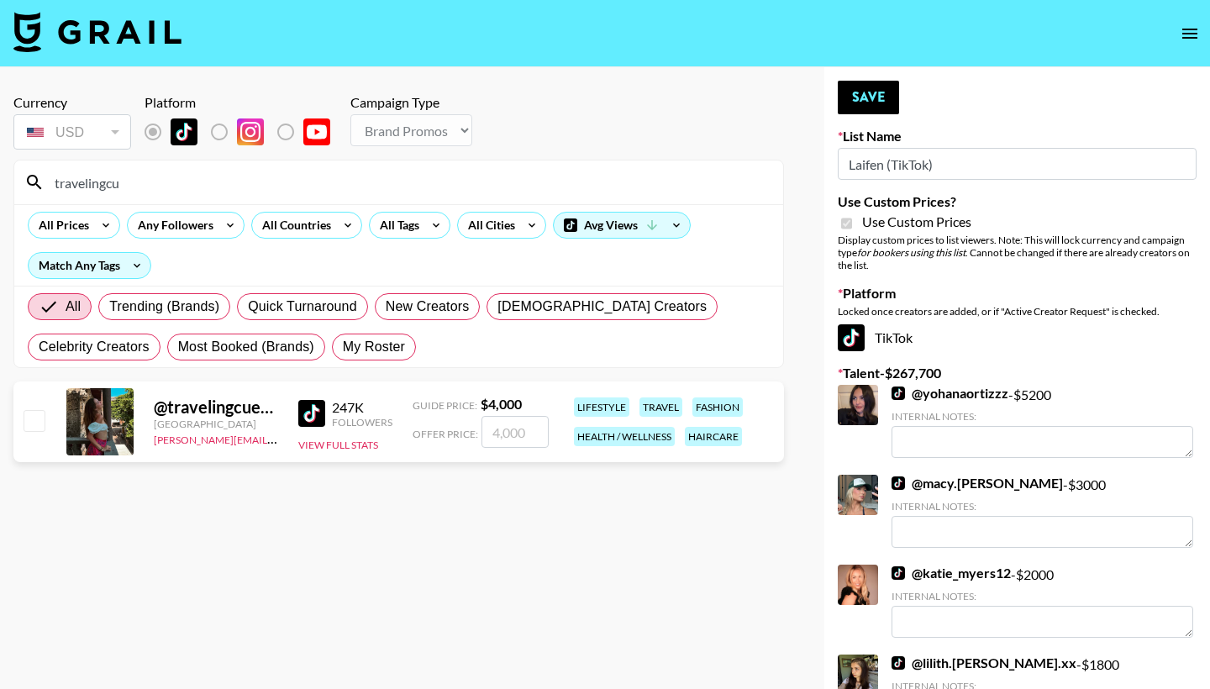
type input "traveling"
drag, startPoint x: 288, startPoint y: 193, endPoint x: 33, endPoint y: 426, distance: 345.5
click at [33, 426] on input "checkbox" at bounding box center [34, 420] width 20 height 20
checkbox input "true"
type input "4000"
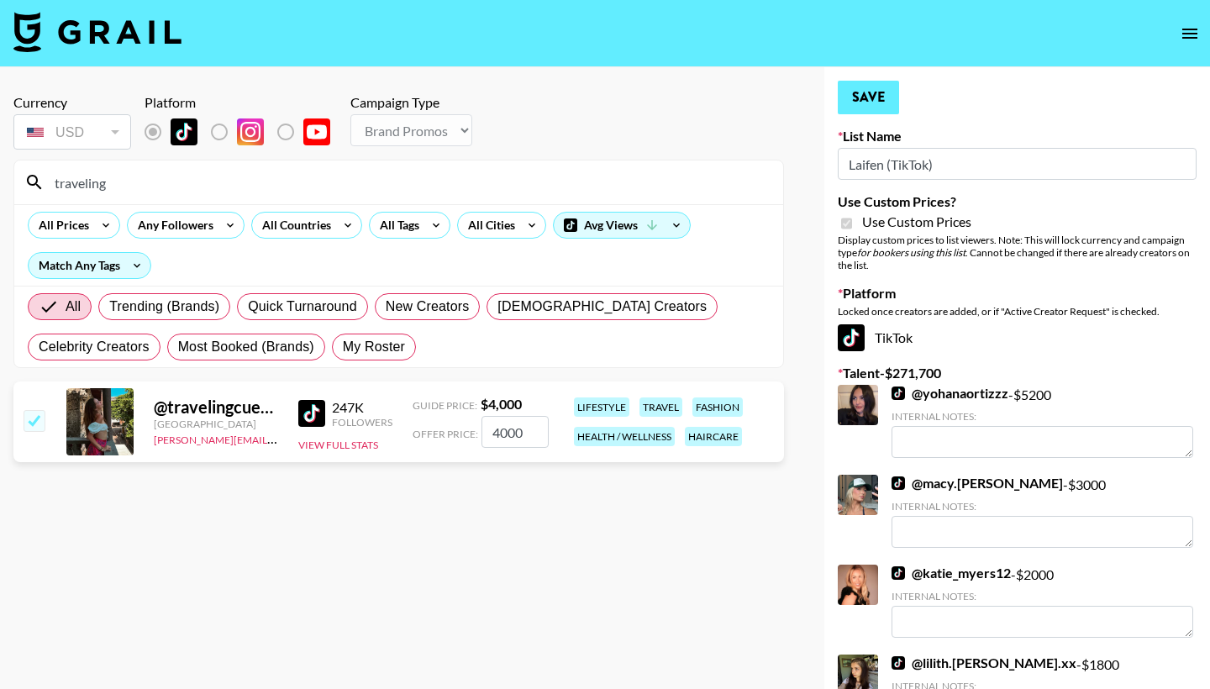
click at [879, 97] on button "Save" at bounding box center [867, 98] width 61 height 34
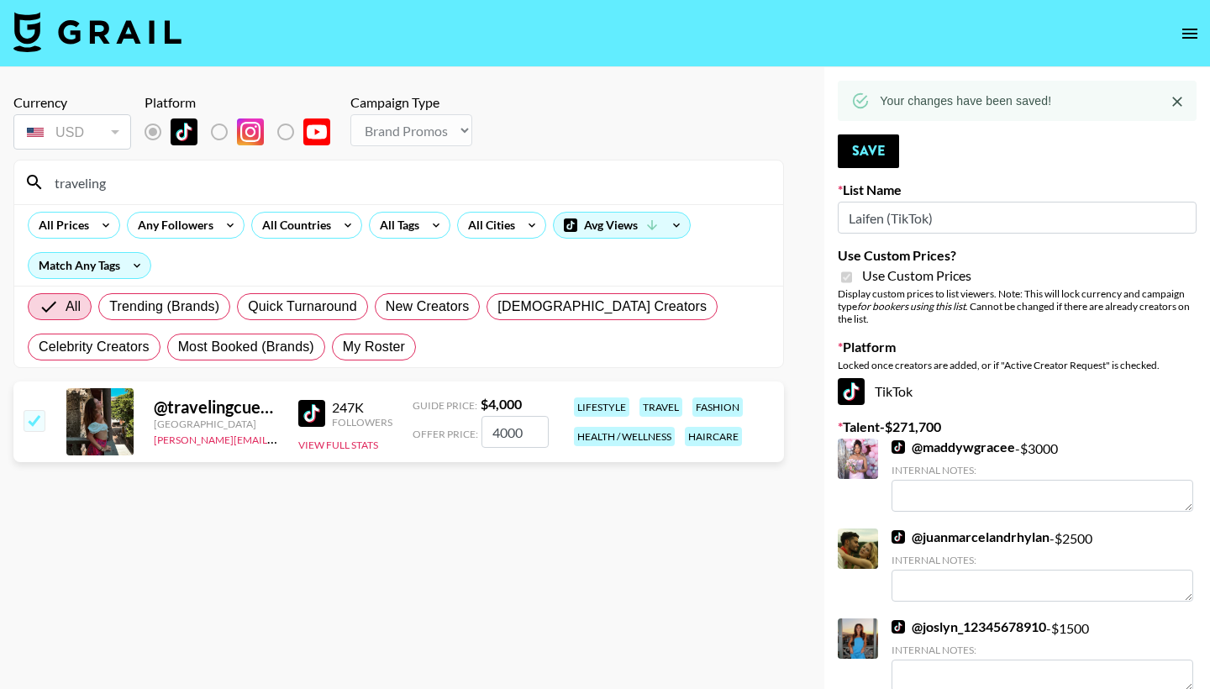
drag, startPoint x: 155, startPoint y: 187, endPoint x: 44, endPoint y: 182, distance: 111.0
click at [43, 182] on div "traveling" at bounding box center [398, 182] width 769 height 44
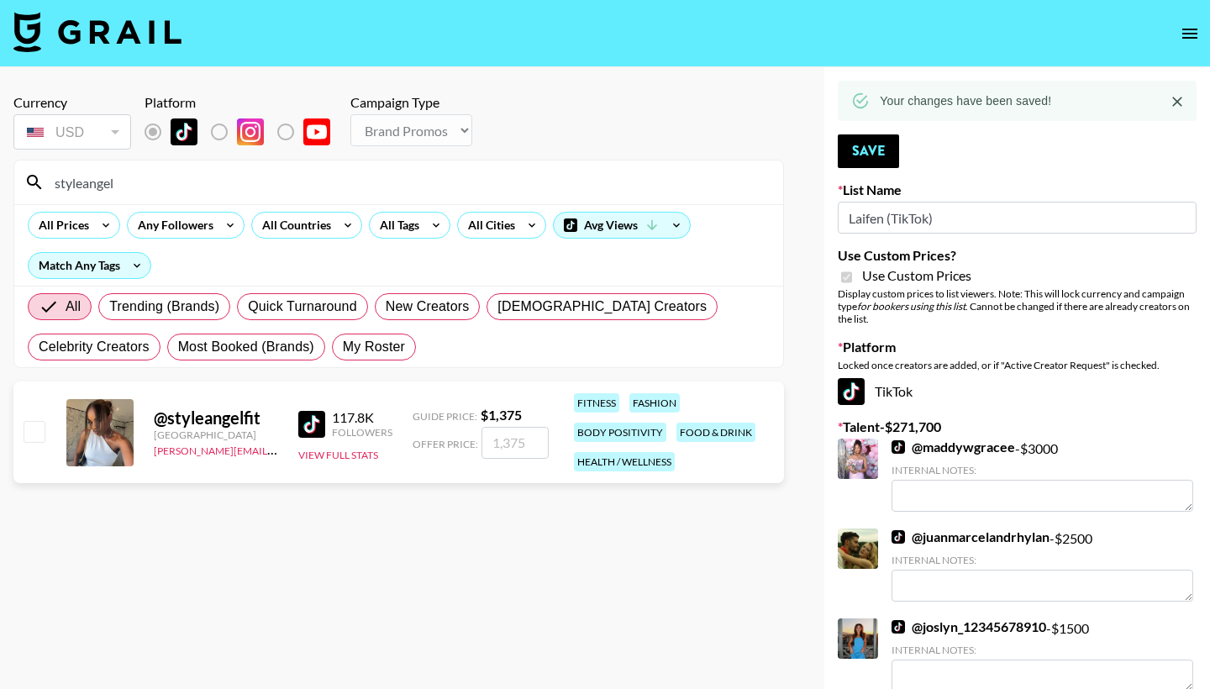
type input "styleangel"
click at [30, 437] on input "checkbox" at bounding box center [34, 431] width 20 height 20
checkbox input "true"
type input "1375"
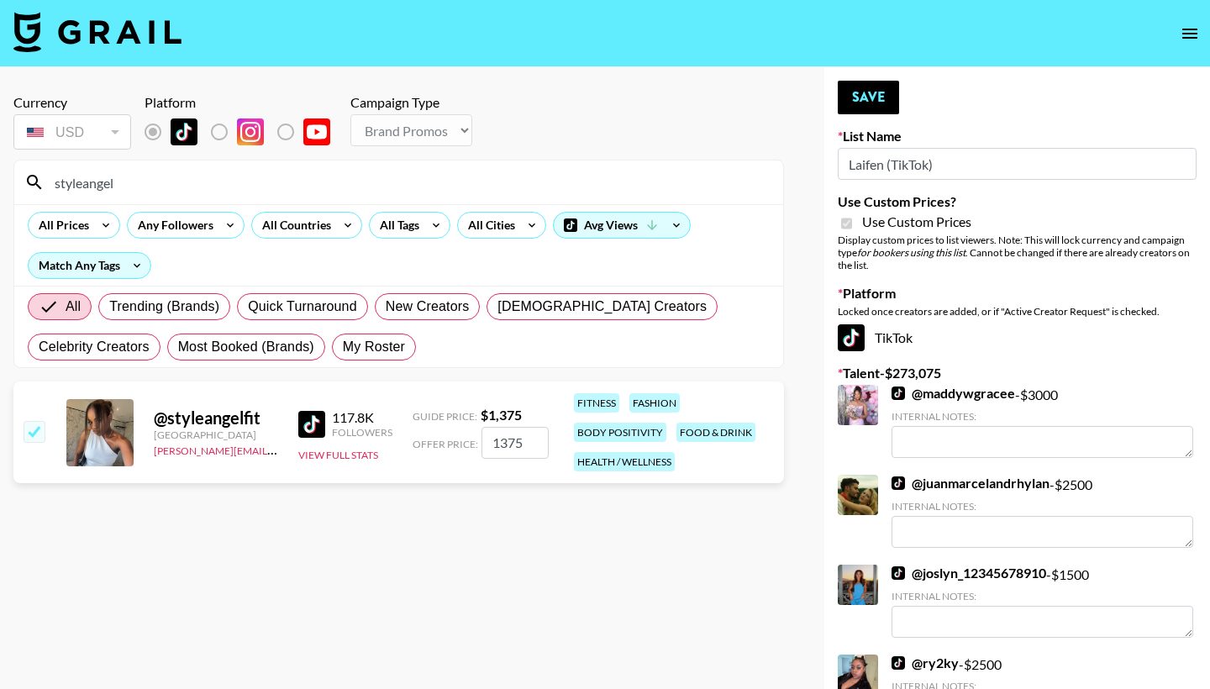
drag, startPoint x: 499, startPoint y: 448, endPoint x: 522, endPoint y: 447, distance: 23.5
click at [522, 447] on input "1375" at bounding box center [514, 443] width 67 height 32
click at [861, 97] on button "Save" at bounding box center [867, 98] width 61 height 34
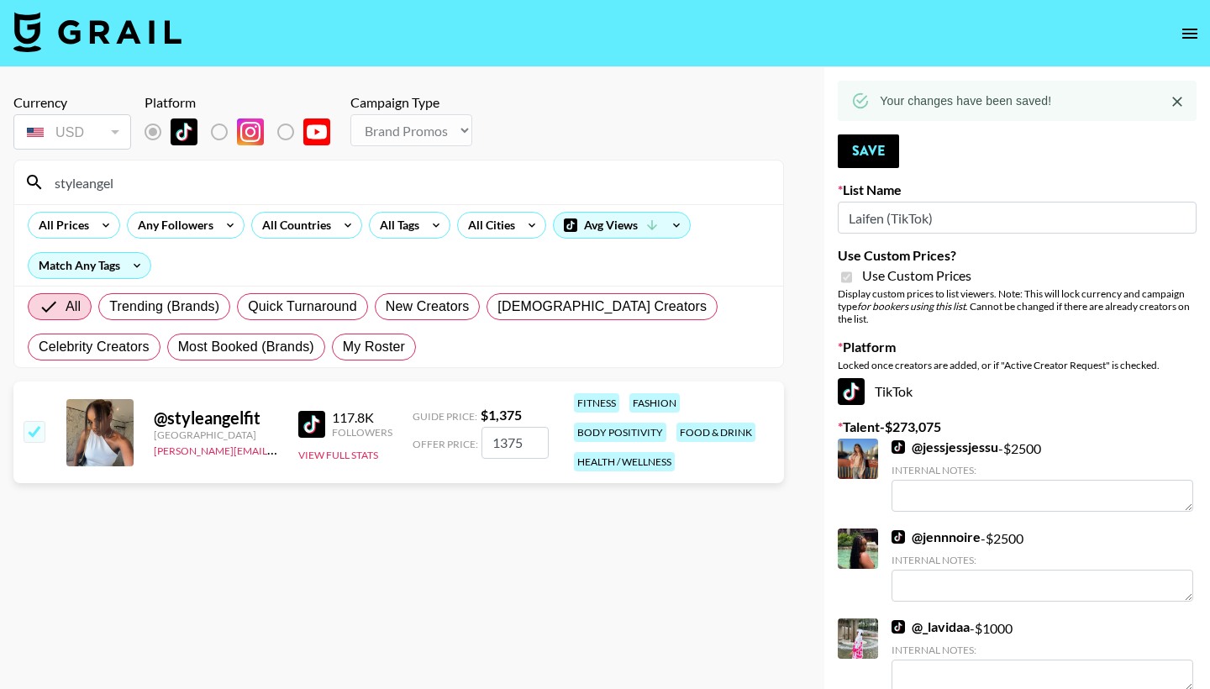
drag, startPoint x: 139, startPoint y: 192, endPoint x: 32, endPoint y: 186, distance: 106.8
click at [32, 186] on div "styleangel" at bounding box center [398, 182] width 769 height 44
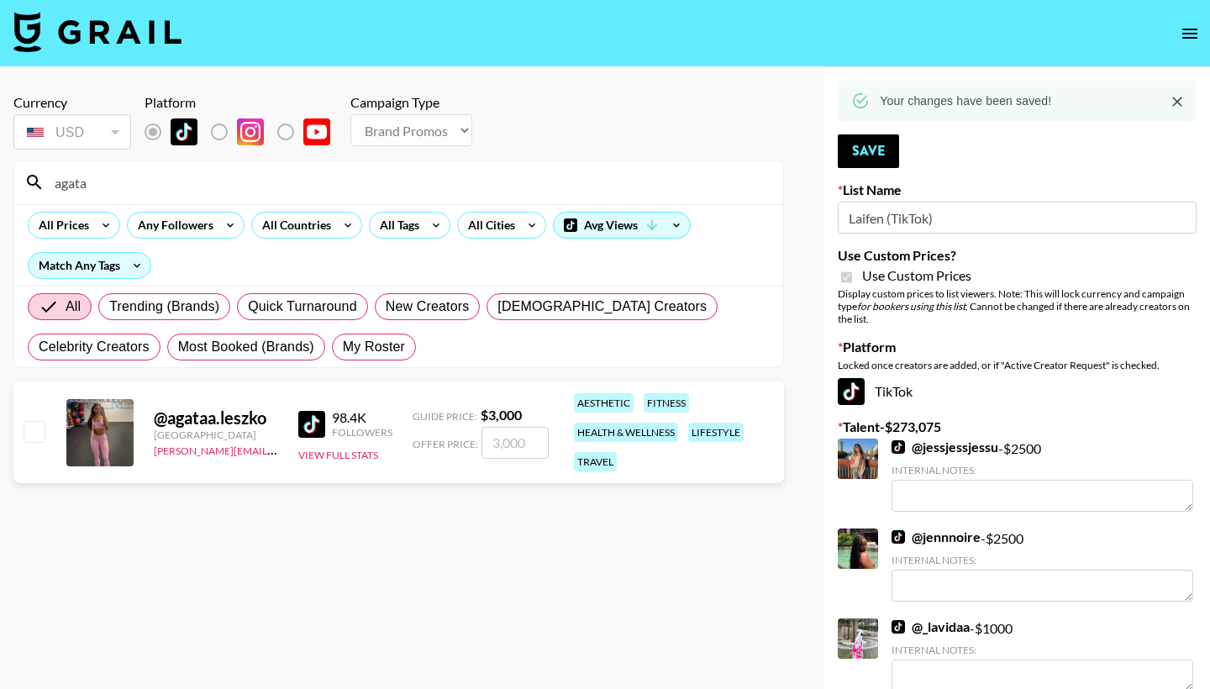
type input "agata"
click at [37, 435] on input "checkbox" at bounding box center [34, 431] width 20 height 20
checkbox input "true"
type input "3000"
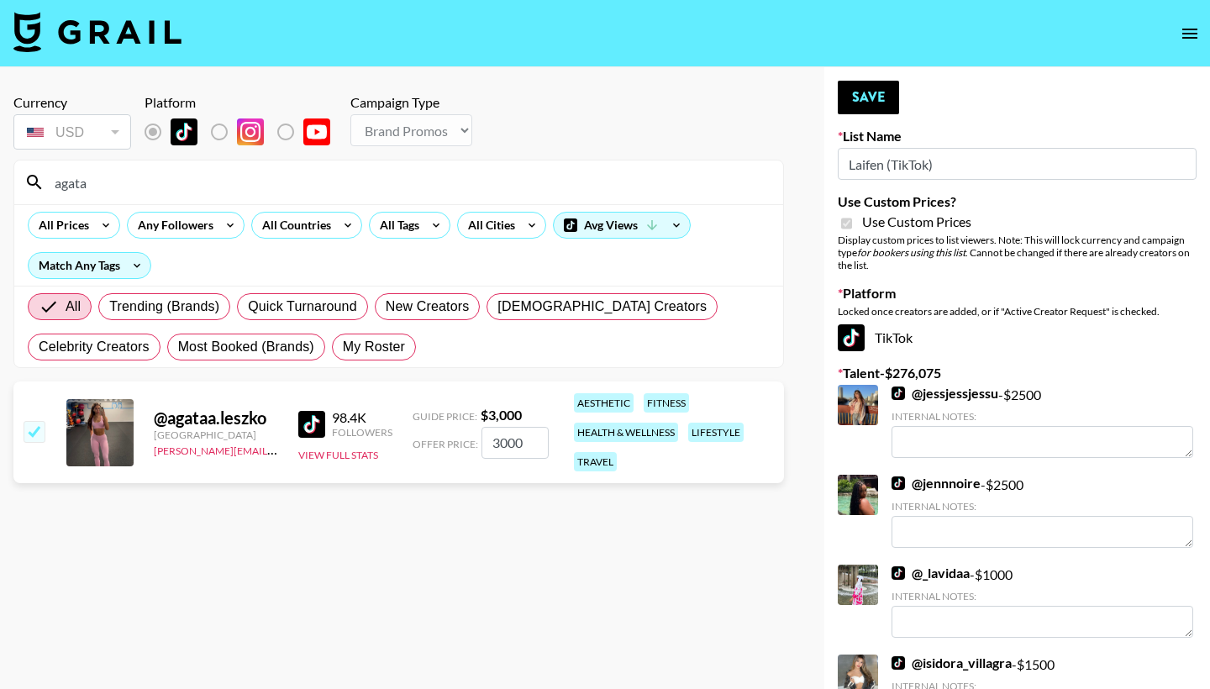
click at [491, 447] on input "3000" at bounding box center [514, 443] width 67 height 32
click at [495, 448] on input "3000" at bounding box center [514, 443] width 67 height 32
checkbox input "false"
checkbox input "true"
drag, startPoint x: 489, startPoint y: 447, endPoint x: 562, endPoint y: 442, distance: 73.3
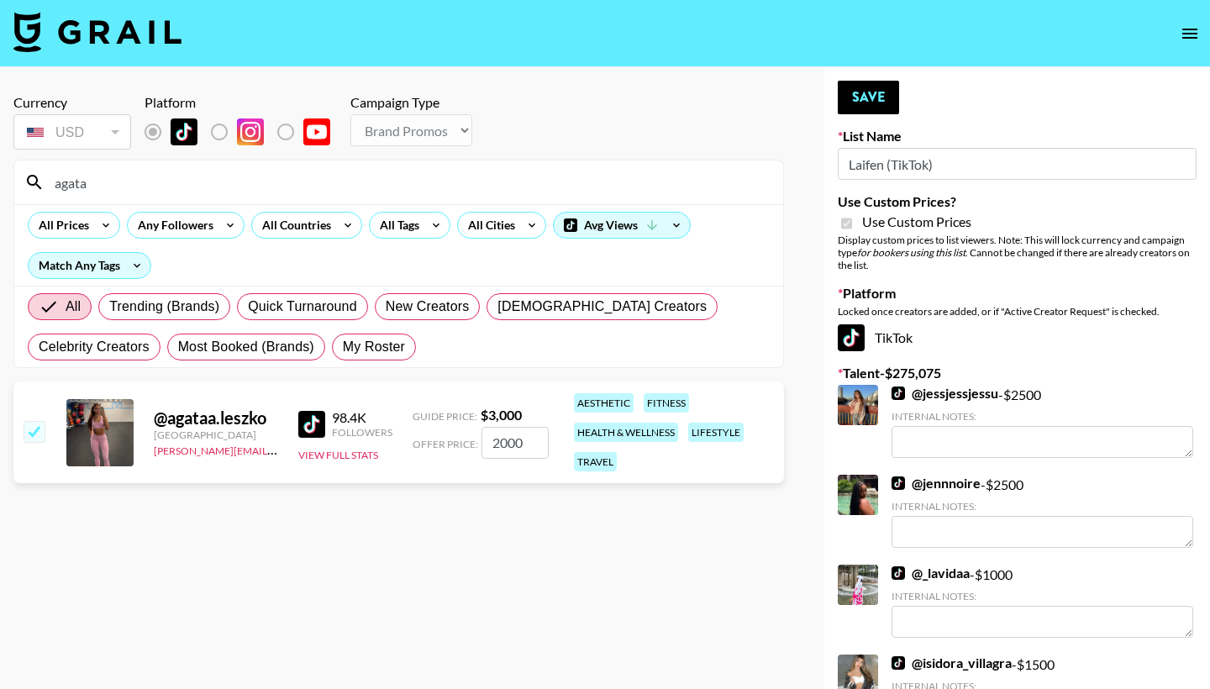
click at [562, 442] on div "@ agataa.leszko United Kingdom avery.holt@grail-talent.com 98.4K Followers View…" at bounding box center [398, 432] width 770 height 102
type input "3000"
click at [887, 94] on button "Save" at bounding box center [867, 98] width 61 height 34
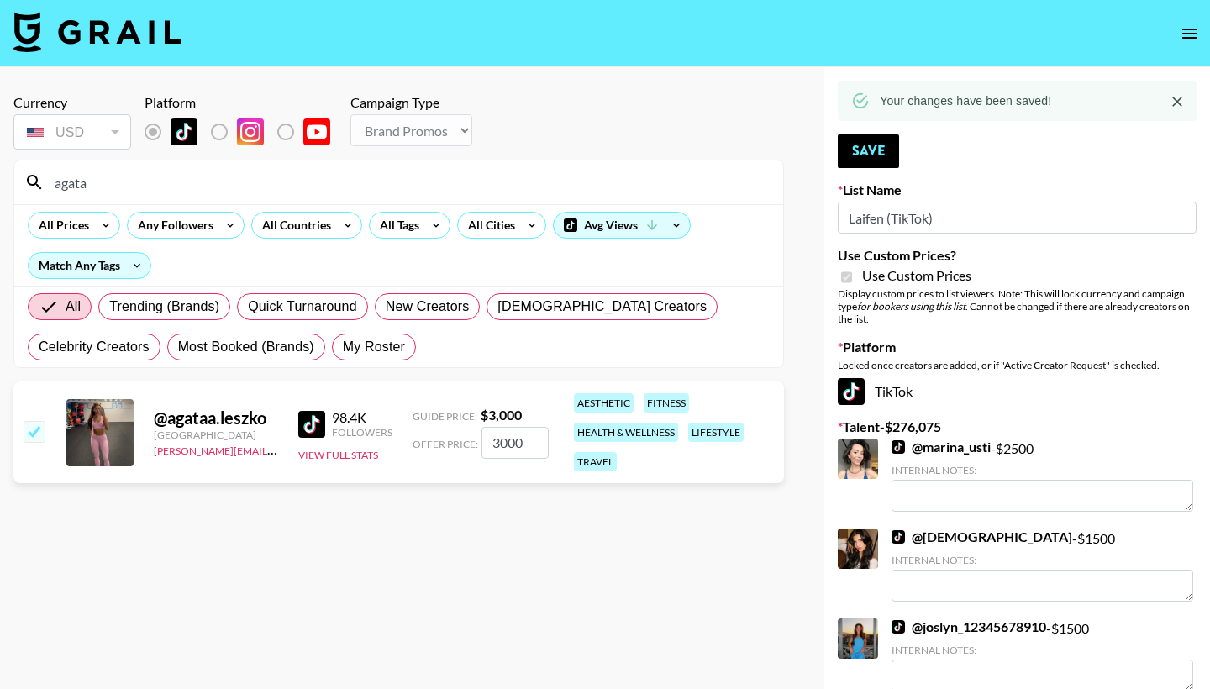
drag, startPoint x: 73, startPoint y: 187, endPoint x: 23, endPoint y: 184, distance: 50.5
click at [23, 184] on div "agata" at bounding box center [398, 182] width 769 height 44
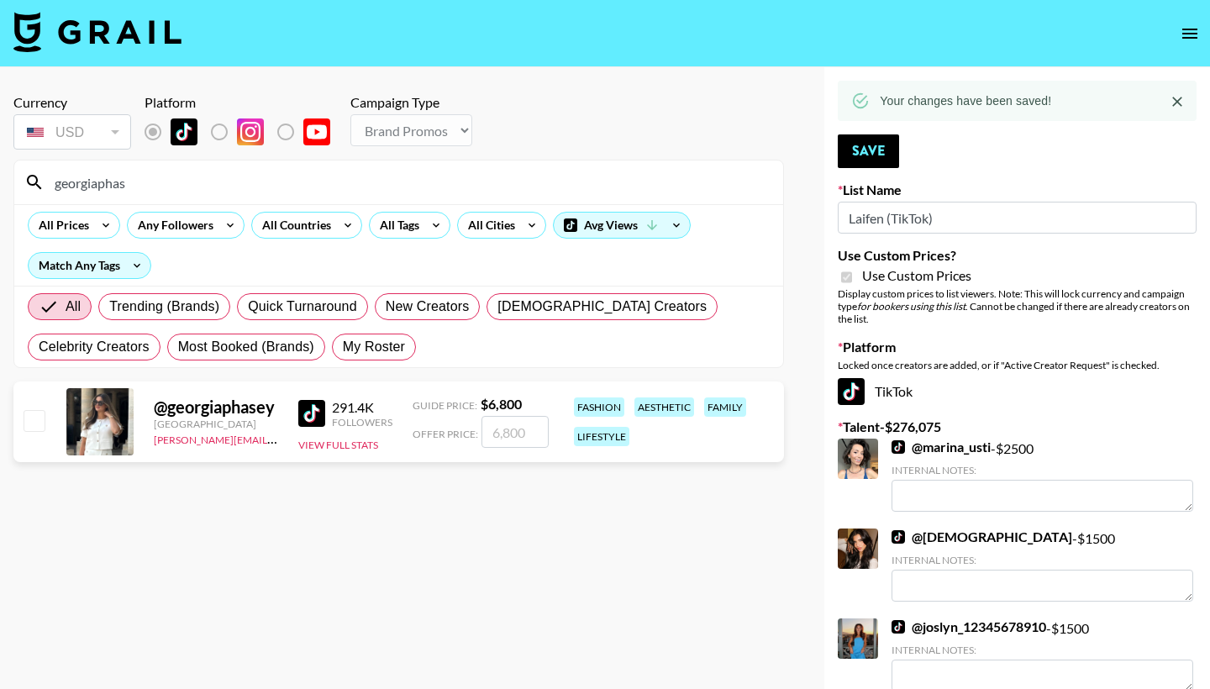
type input "Georgia-has"
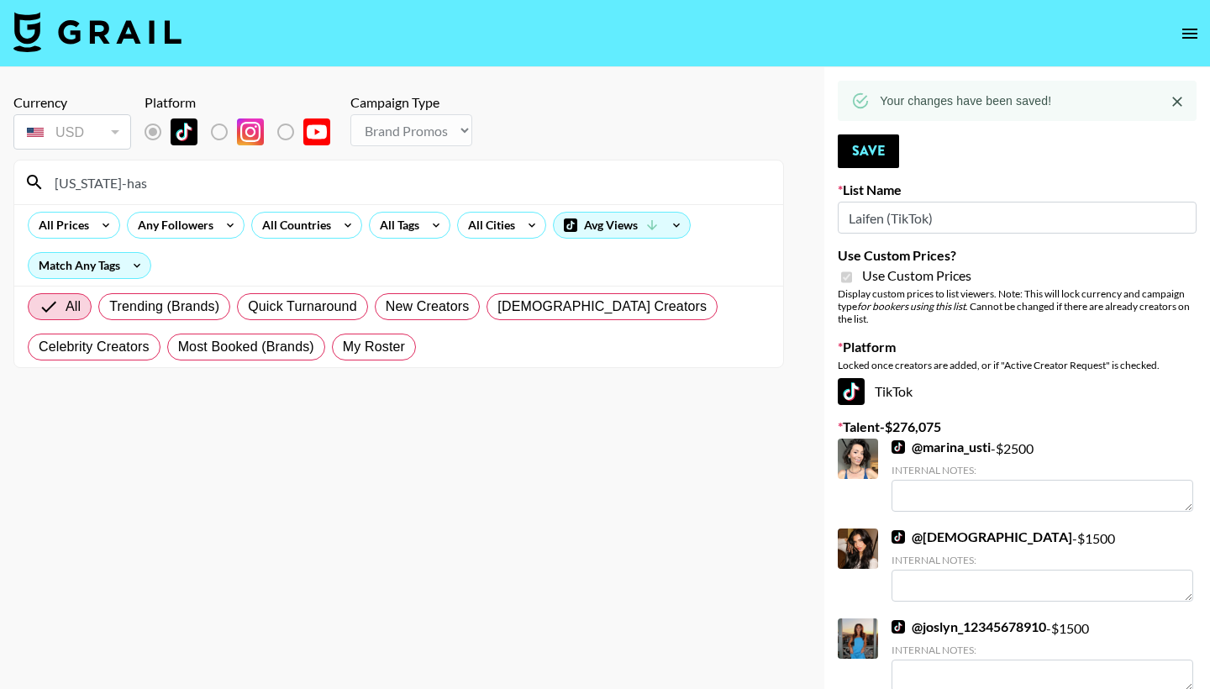
drag, startPoint x: 23, startPoint y: 184, endPoint x: 38, endPoint y: 426, distance: 242.4
click at [38, 426] on section "Currency USD USD ​ Platform Campaign Type Choose Type... Song Promos Brand Prom…" at bounding box center [398, 358] width 770 height 554
click at [206, 167] on div "Georgia-has" at bounding box center [398, 182] width 769 height 44
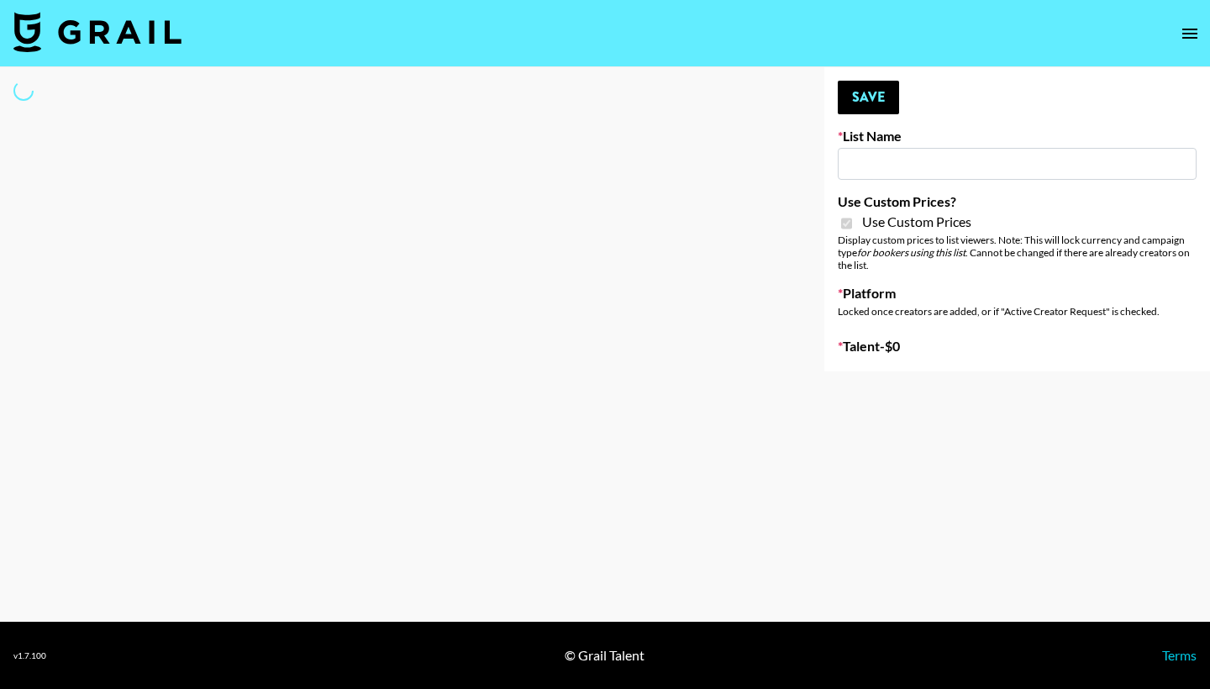
type input "Laifen (IG)"
checkbox input "true"
select select "Brand"
